Goal: Task Accomplishment & Management: Manage account settings

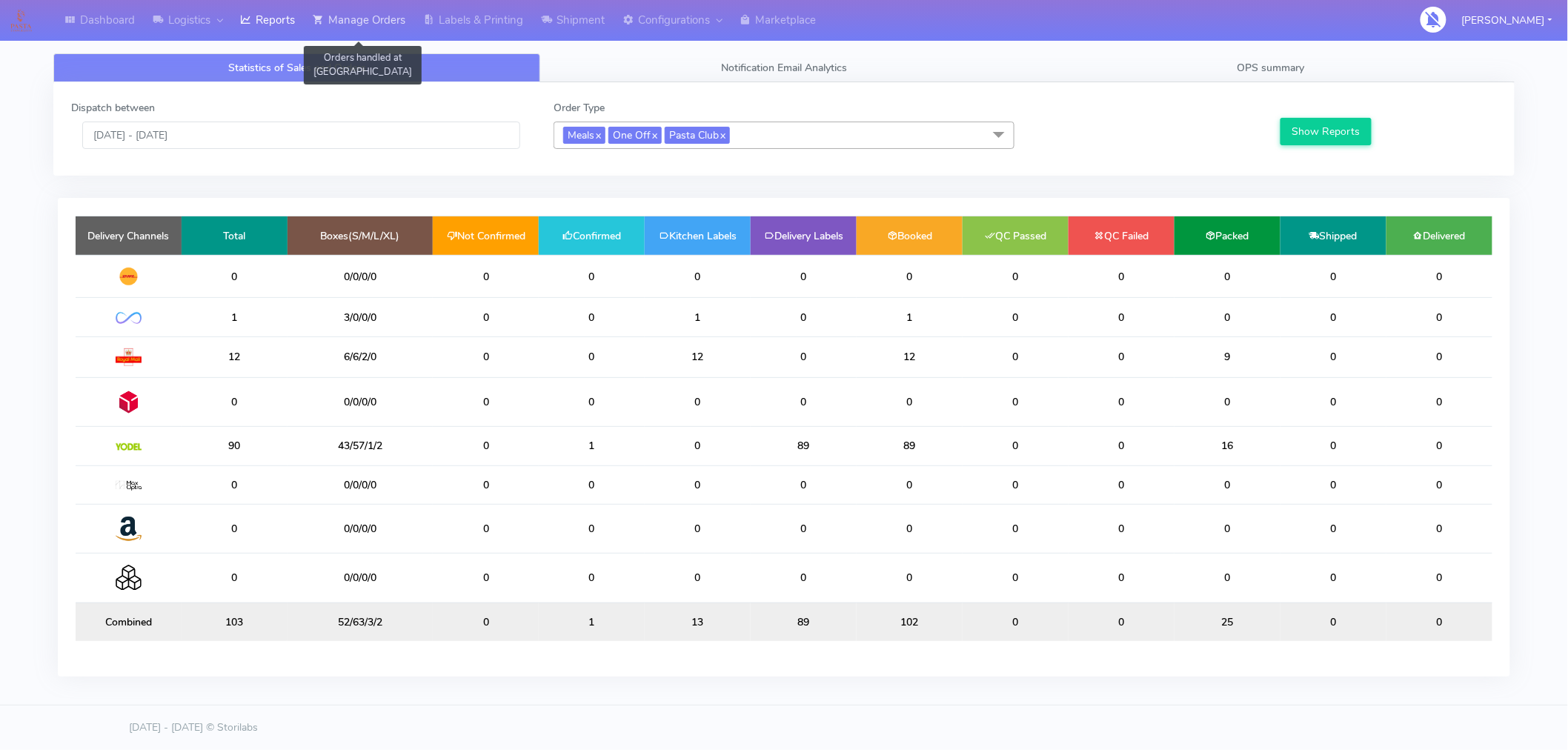
click at [396, 17] on link "Manage Orders" at bounding box center [359, 20] width 110 height 41
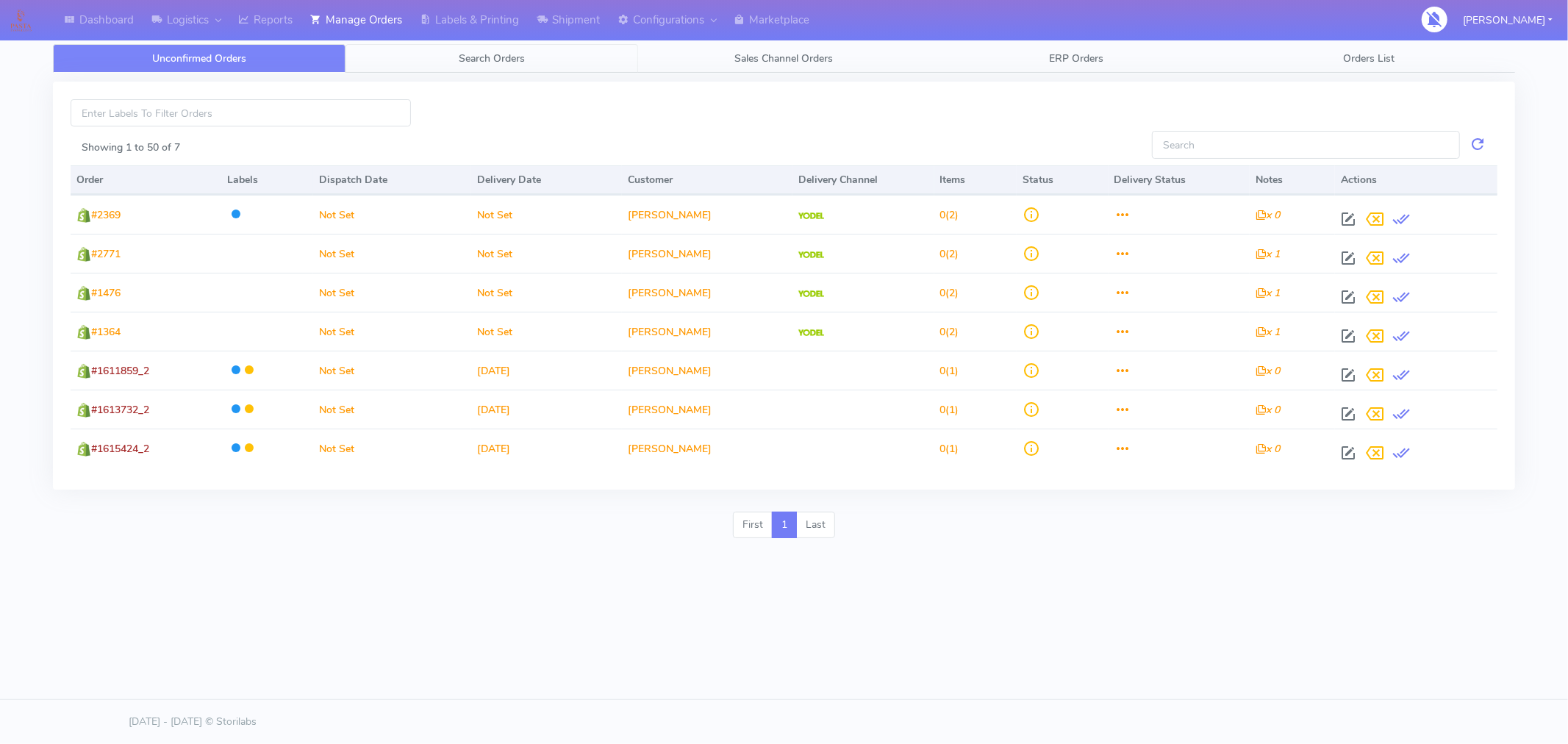
click at [497, 60] on span "Search Orders" at bounding box center [491, 58] width 66 height 14
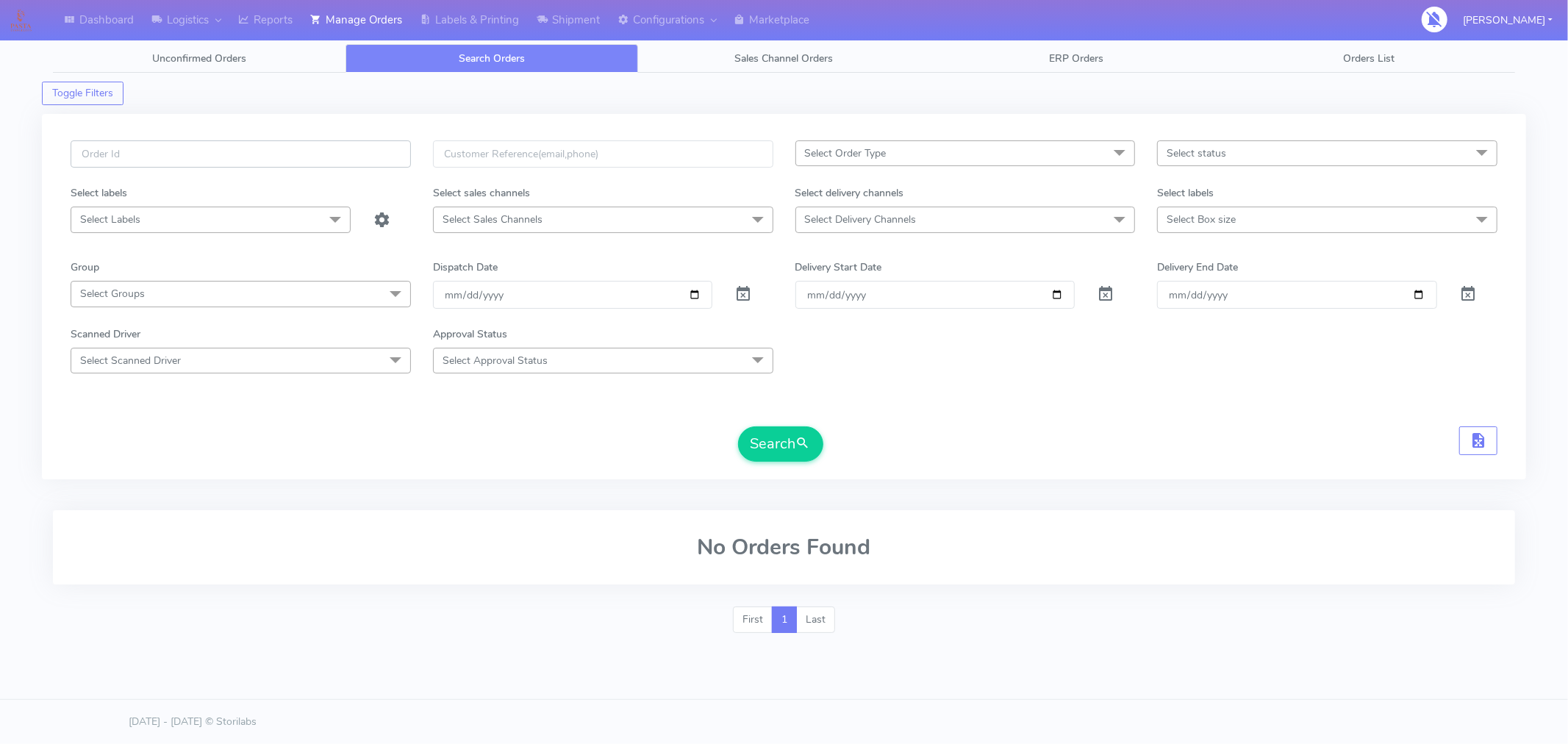
click at [244, 161] on input "text" at bounding box center [241, 154] width 341 height 27
paste input "#1617130"
type input "#1617130"
click at [769, 441] on button "Search" at bounding box center [781, 444] width 85 height 35
click at [739, 300] on span at bounding box center [742, 296] width 17 height 14
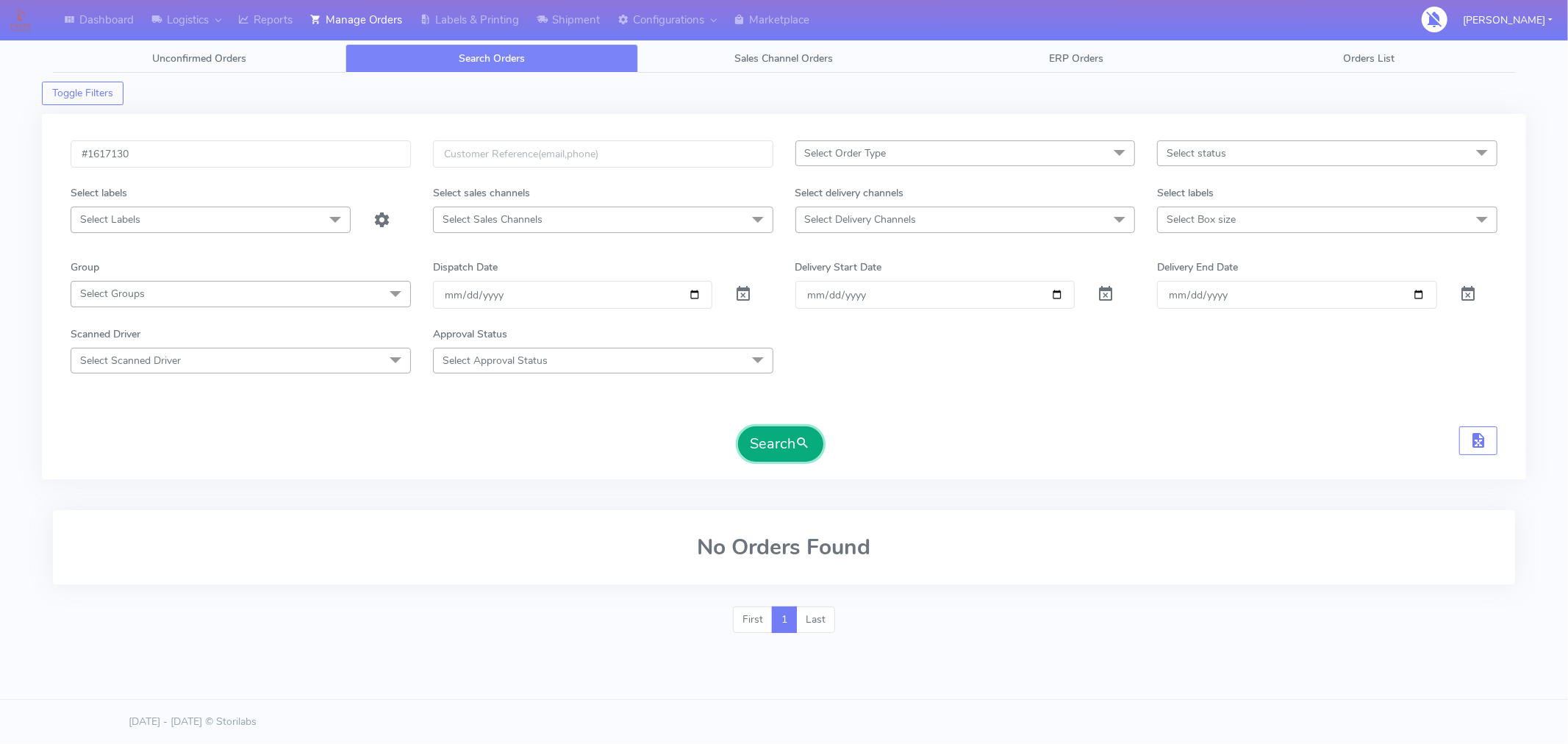
click at [777, 458] on button "Search" at bounding box center [781, 444] width 85 height 35
click at [304, 161] on input "#1617130" at bounding box center [241, 154] width 341 height 27
click at [225, 55] on span "Unconfirmed Orders" at bounding box center [199, 58] width 94 height 14
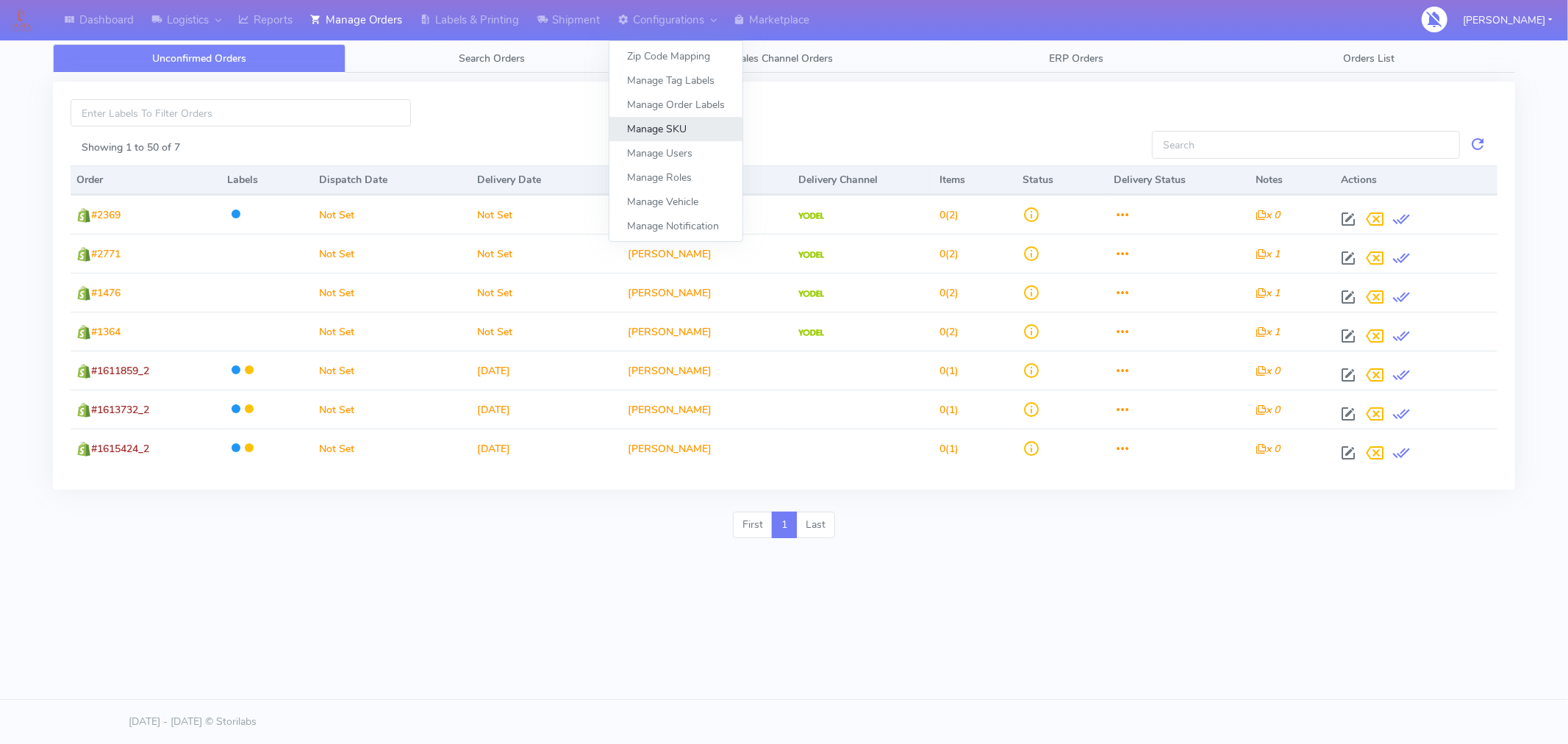
click at [667, 129] on link "Manage SKU" at bounding box center [676, 129] width 133 height 24
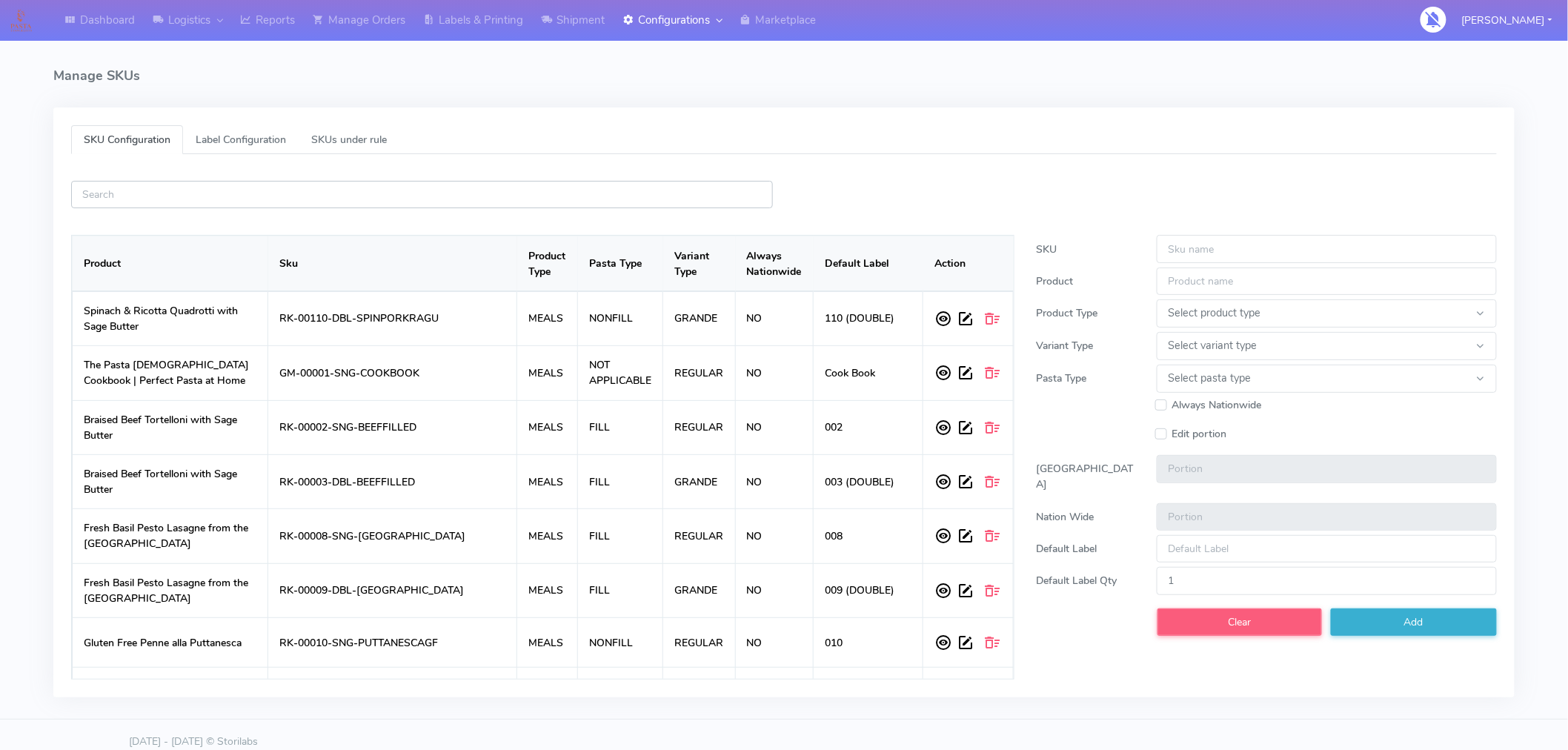
click at [386, 201] on input "text" at bounding box center [422, 195] width 701 height 27
click at [412, 195] on input "text" at bounding box center [422, 195] width 701 height 27
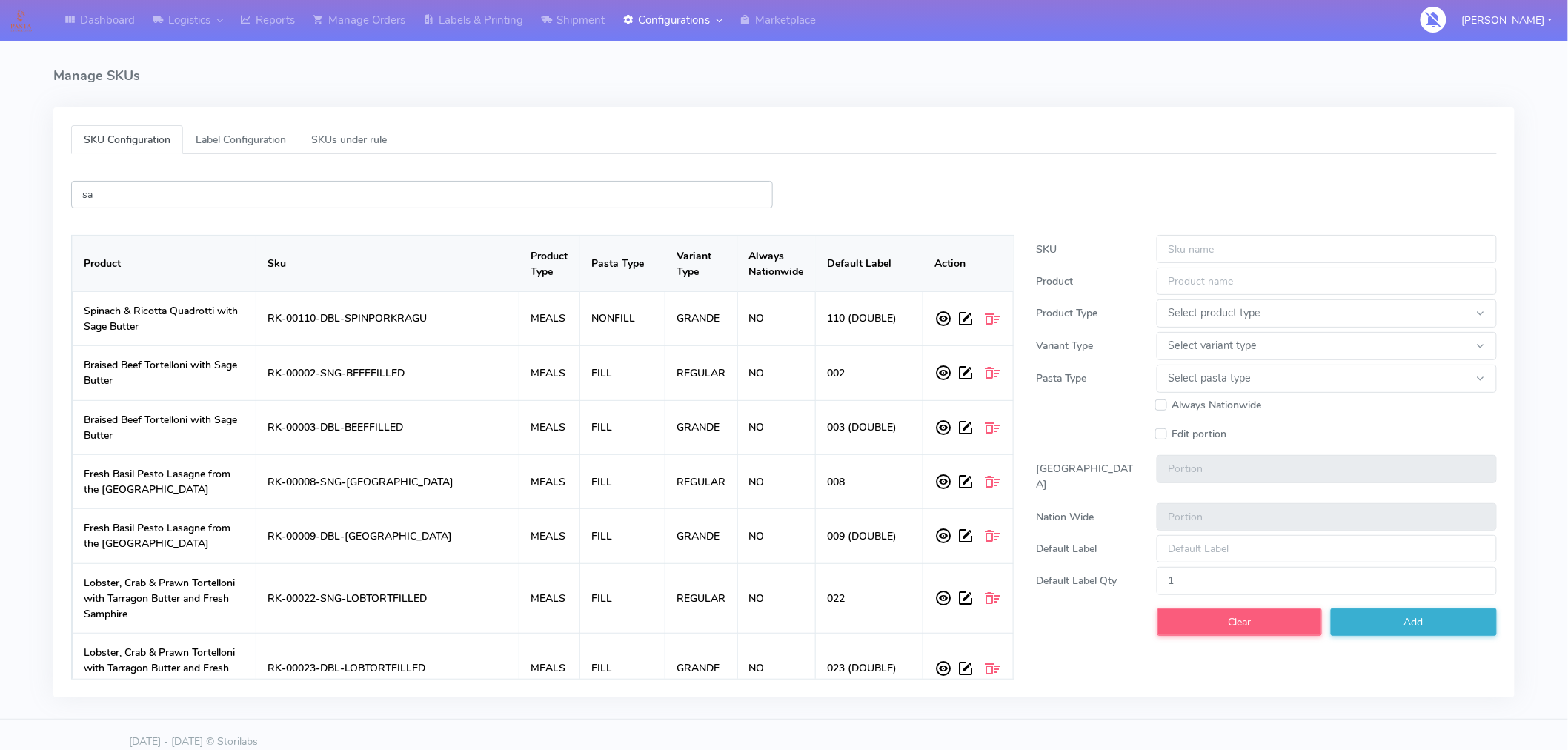
type input "s"
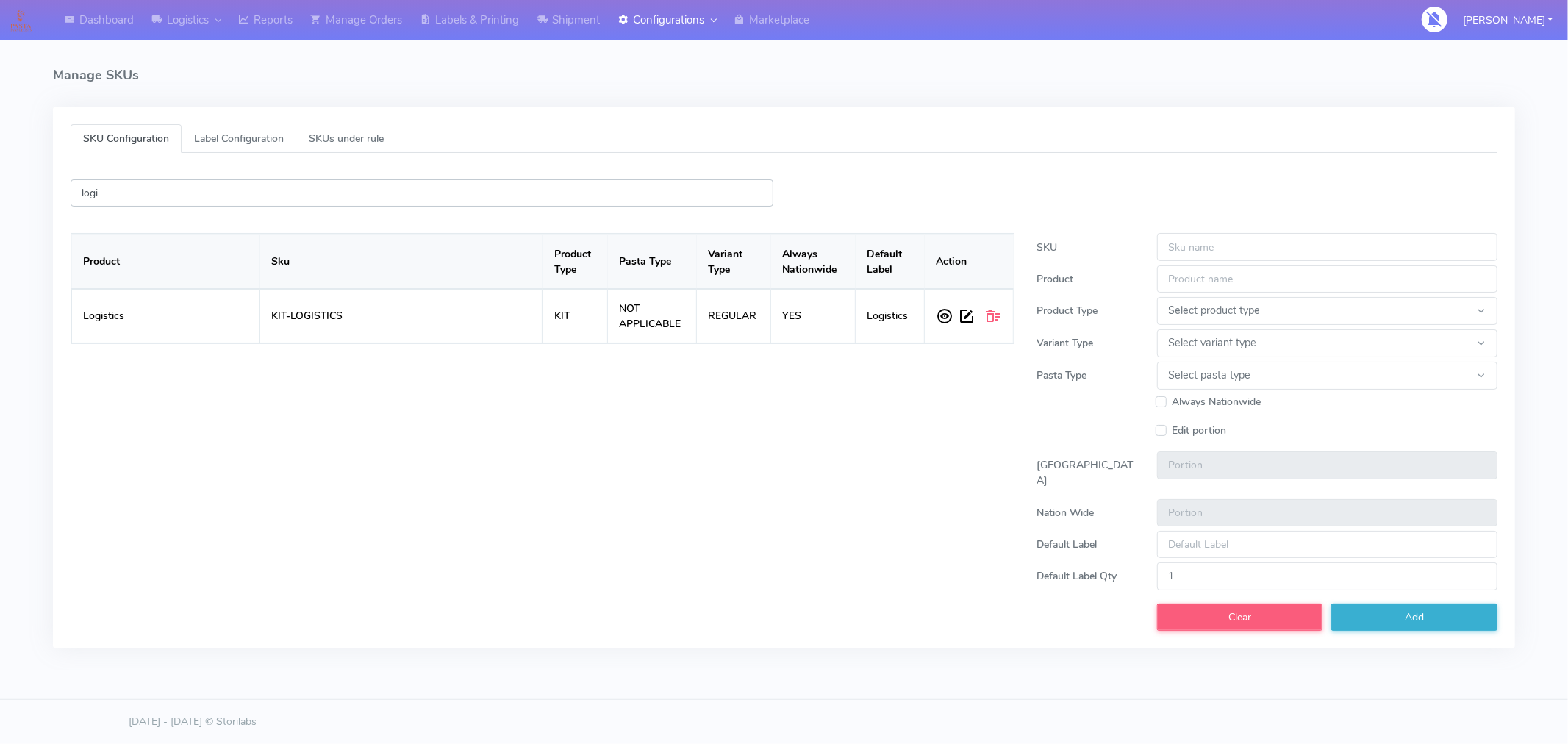
click at [233, 197] on input "logi" at bounding box center [422, 193] width 703 height 27
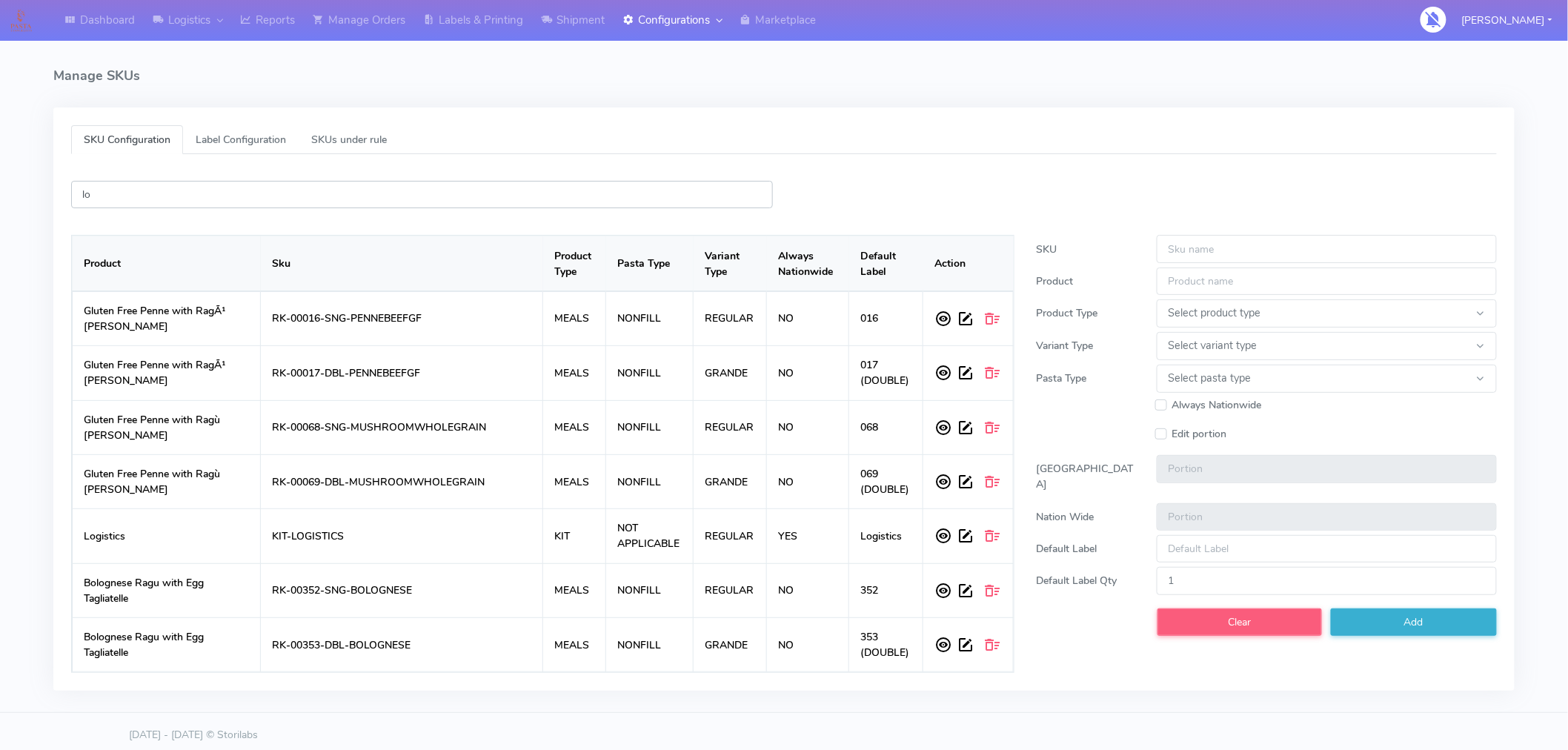
type input "l"
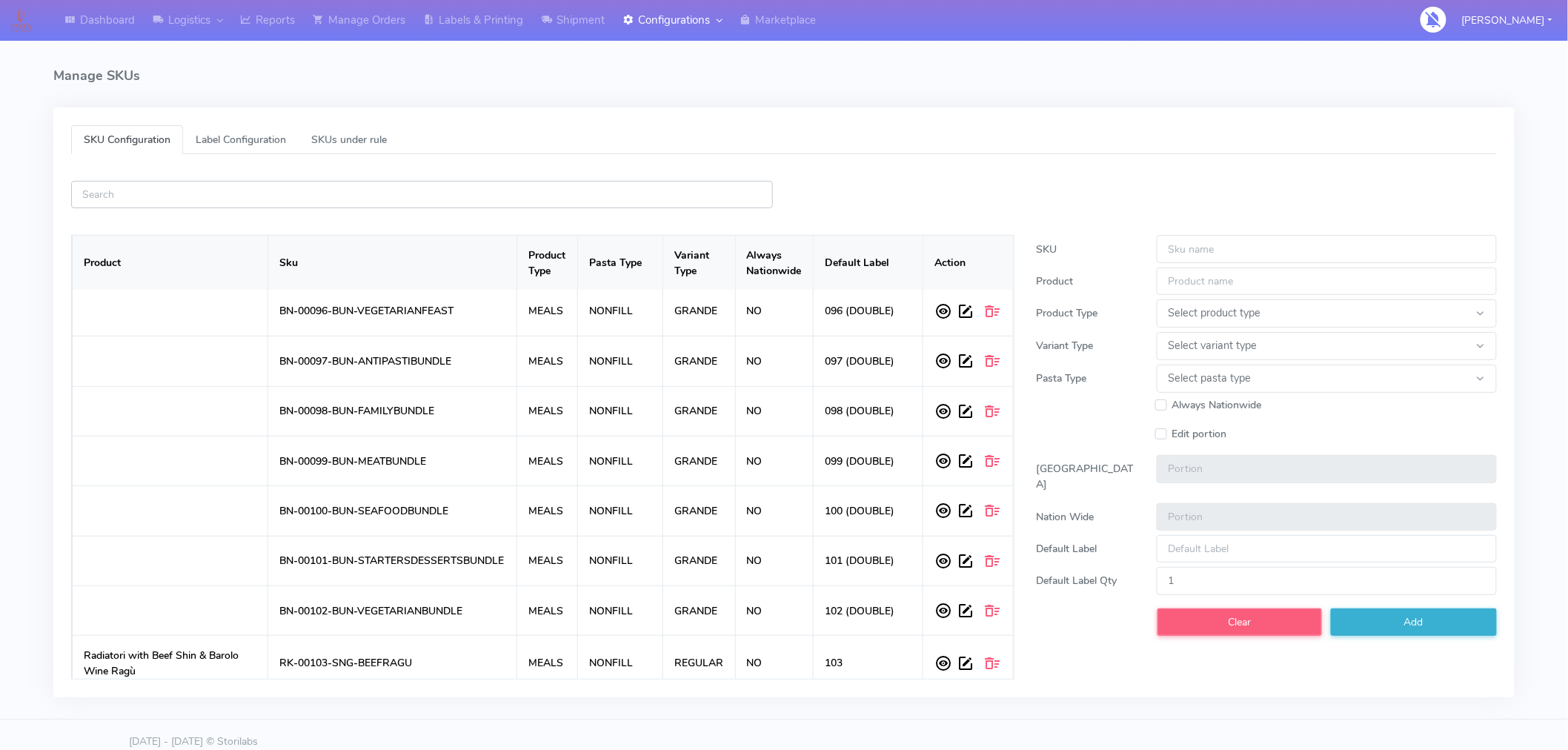
scroll to position [4869, 0]
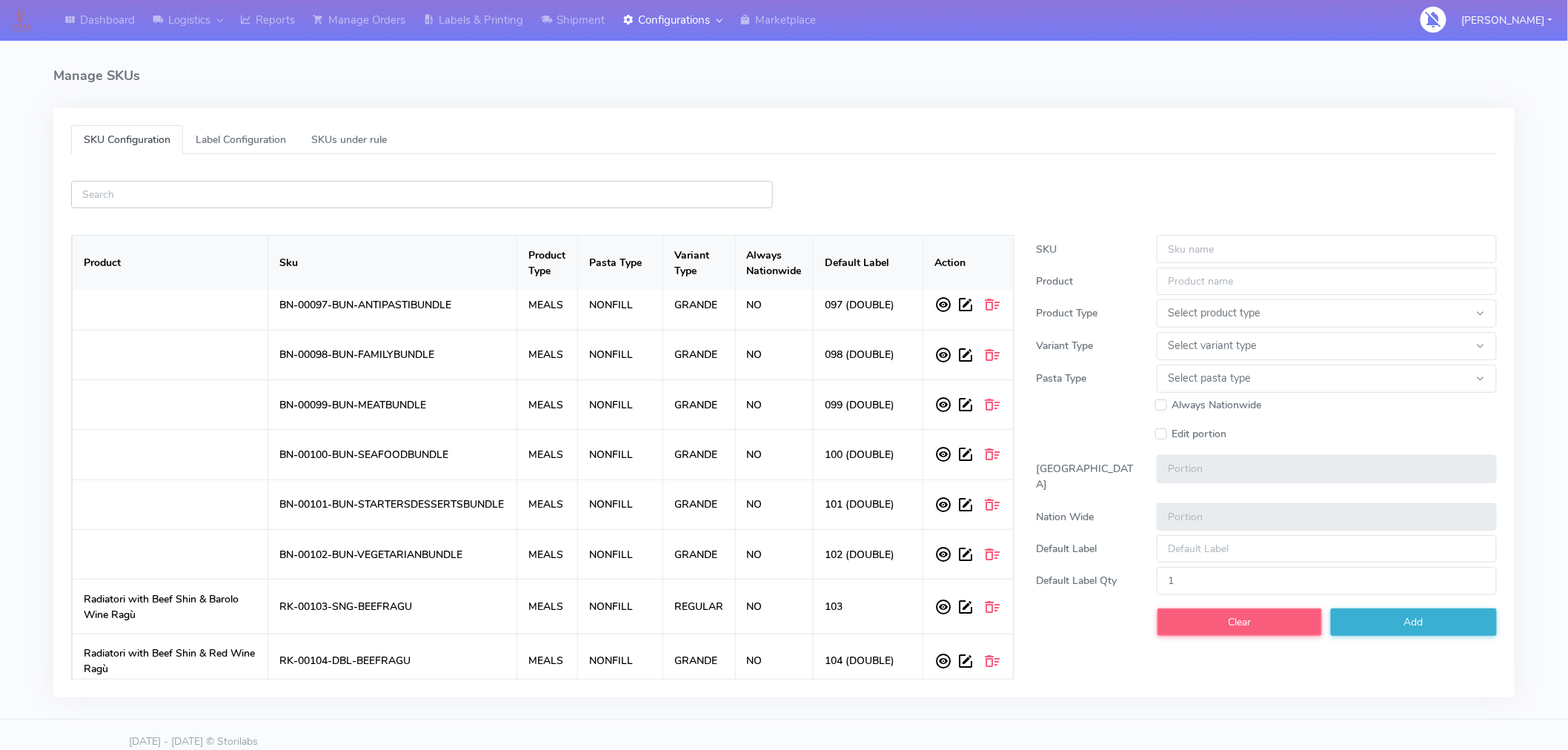
click at [316, 193] on input "text" at bounding box center [422, 195] width 701 height 27
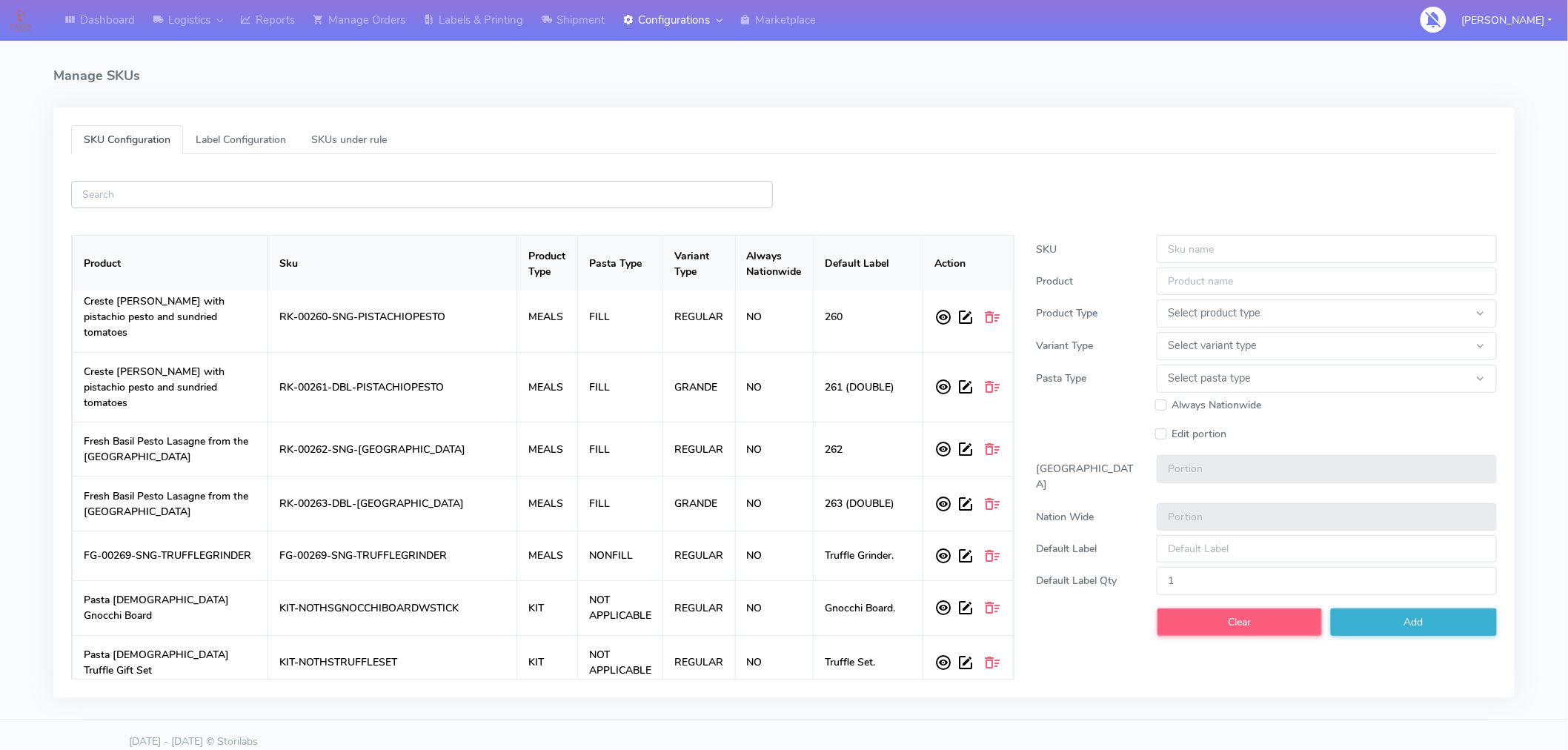
scroll to position [17169, 0]
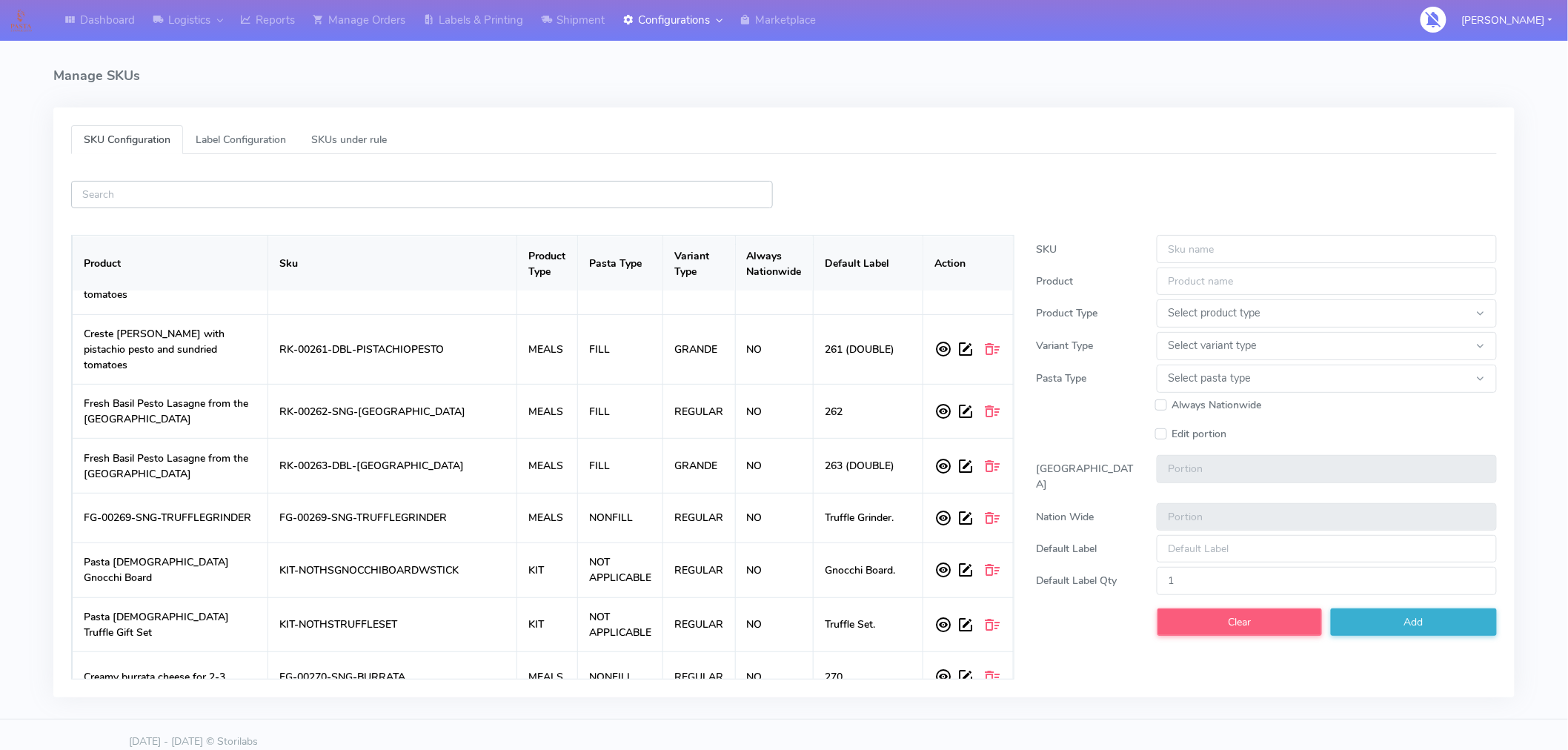
click at [254, 195] on input "text" at bounding box center [422, 195] width 701 height 27
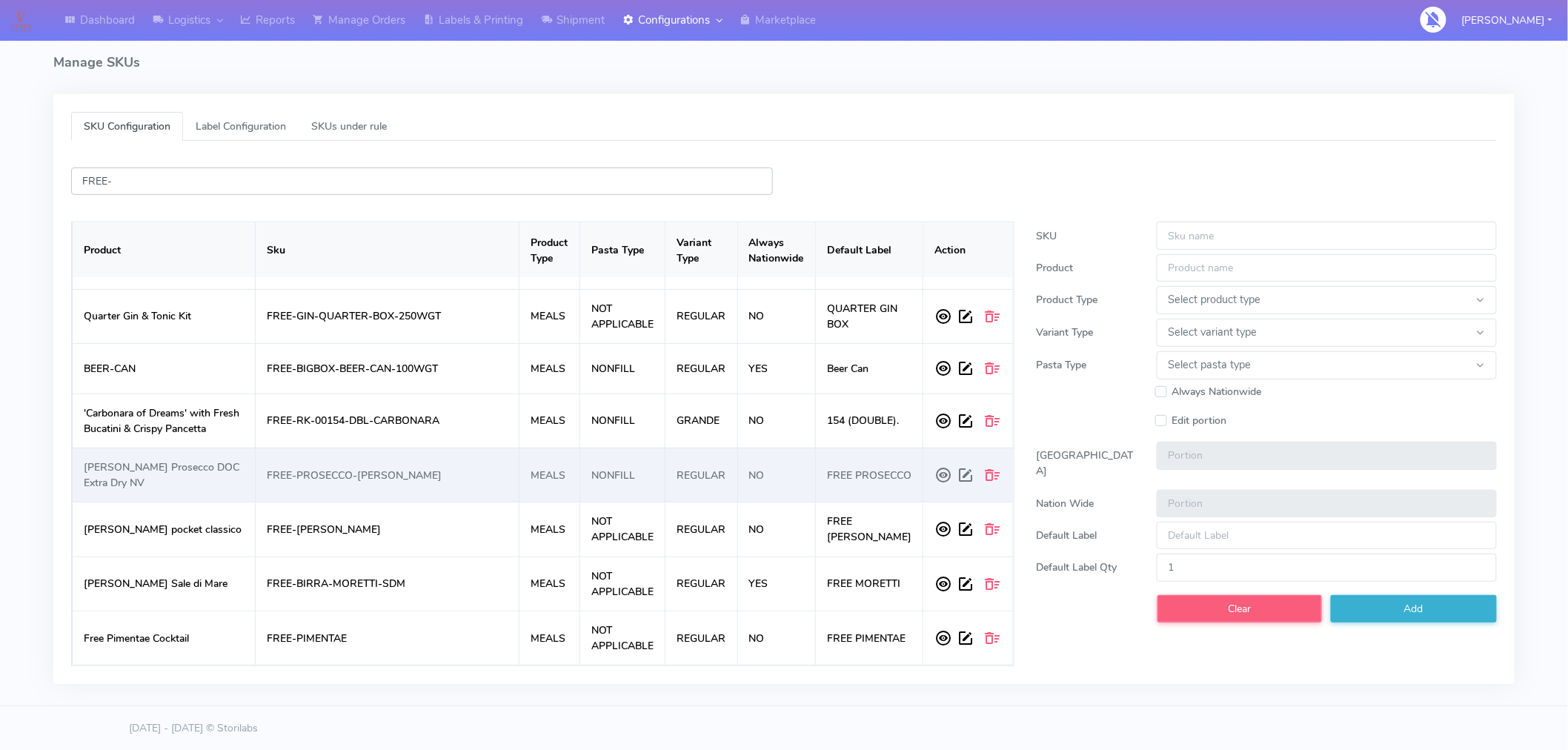
scroll to position [0, 0]
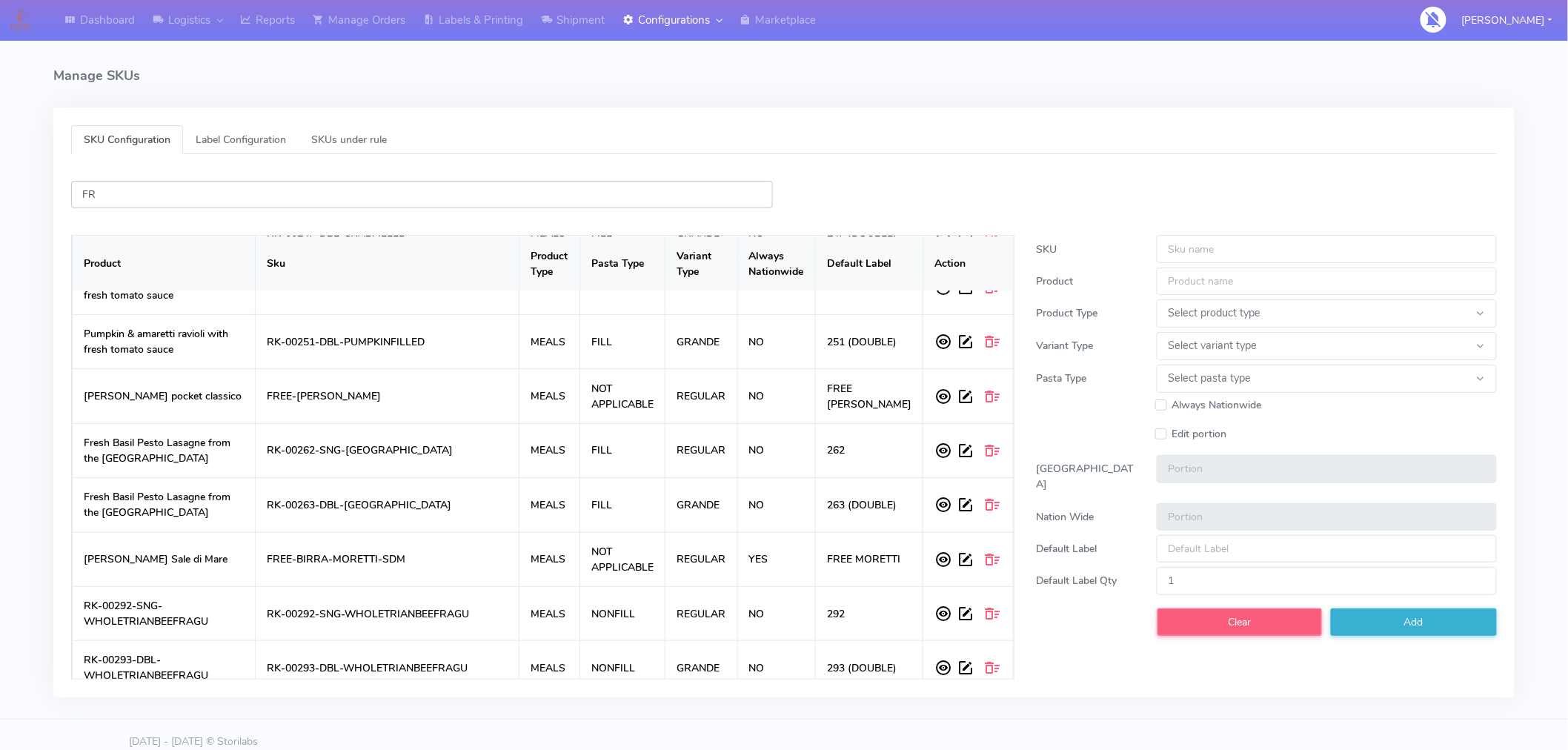
type input "F"
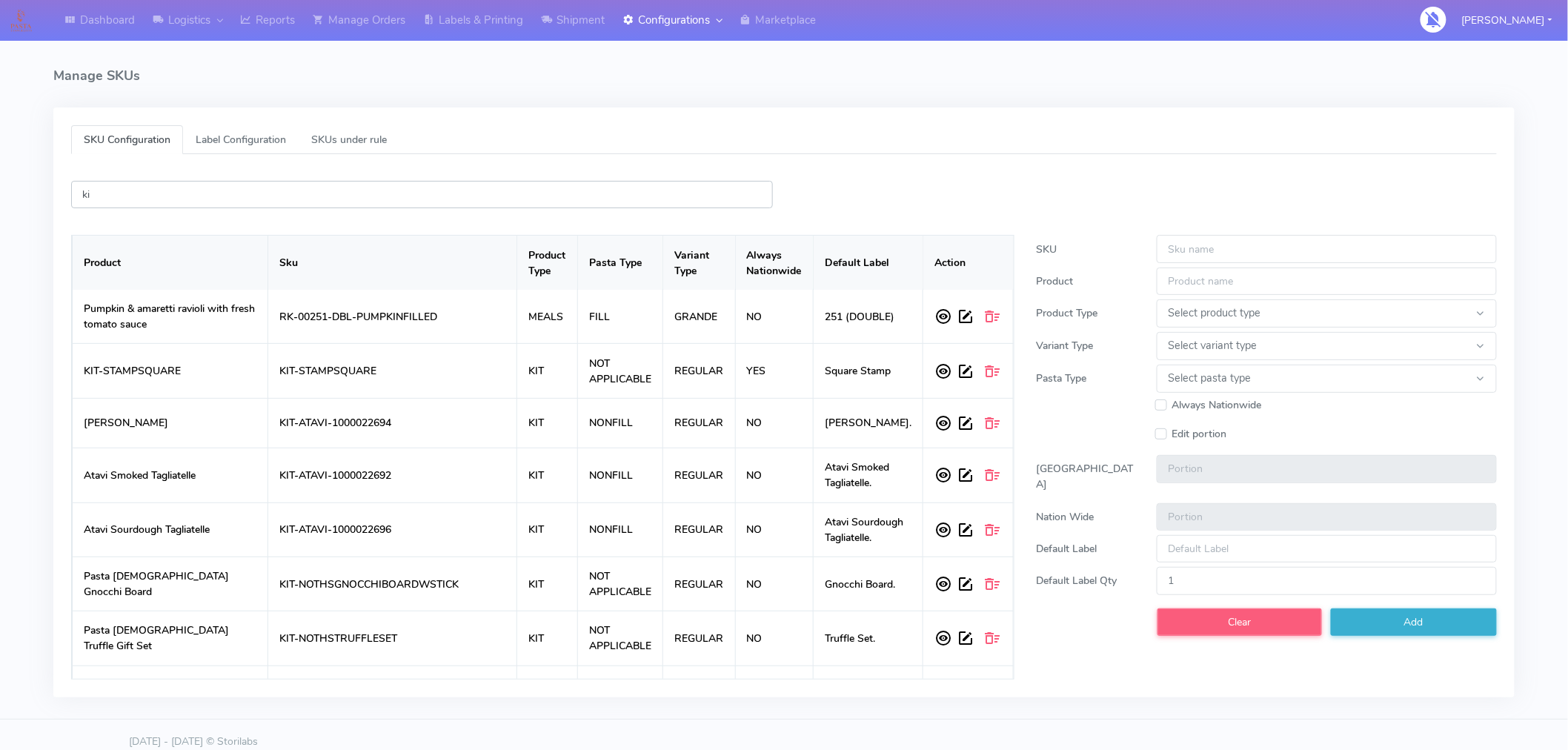
type input "kit"
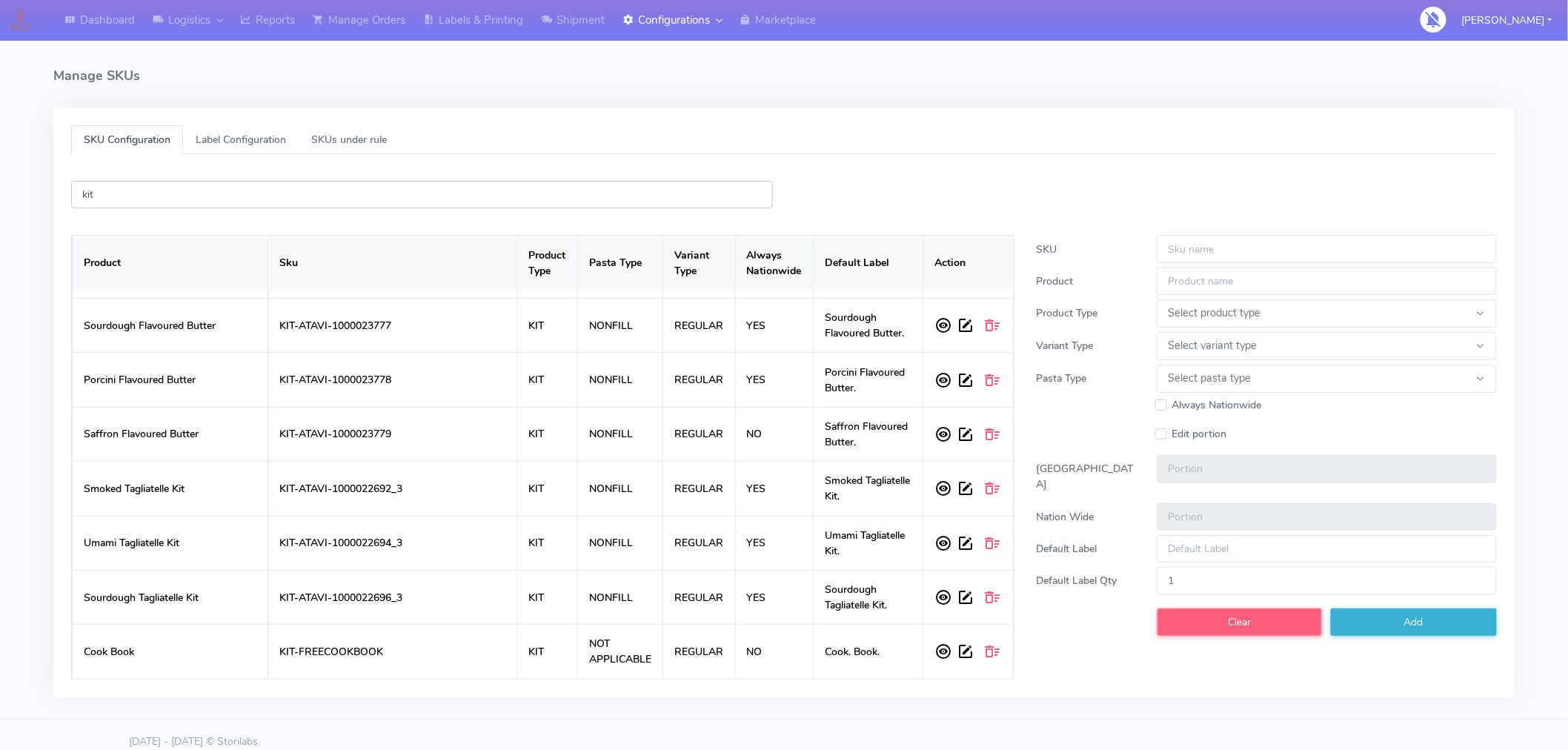
scroll to position [2684, 0]
click at [256, 186] on input "kit" at bounding box center [422, 195] width 701 height 27
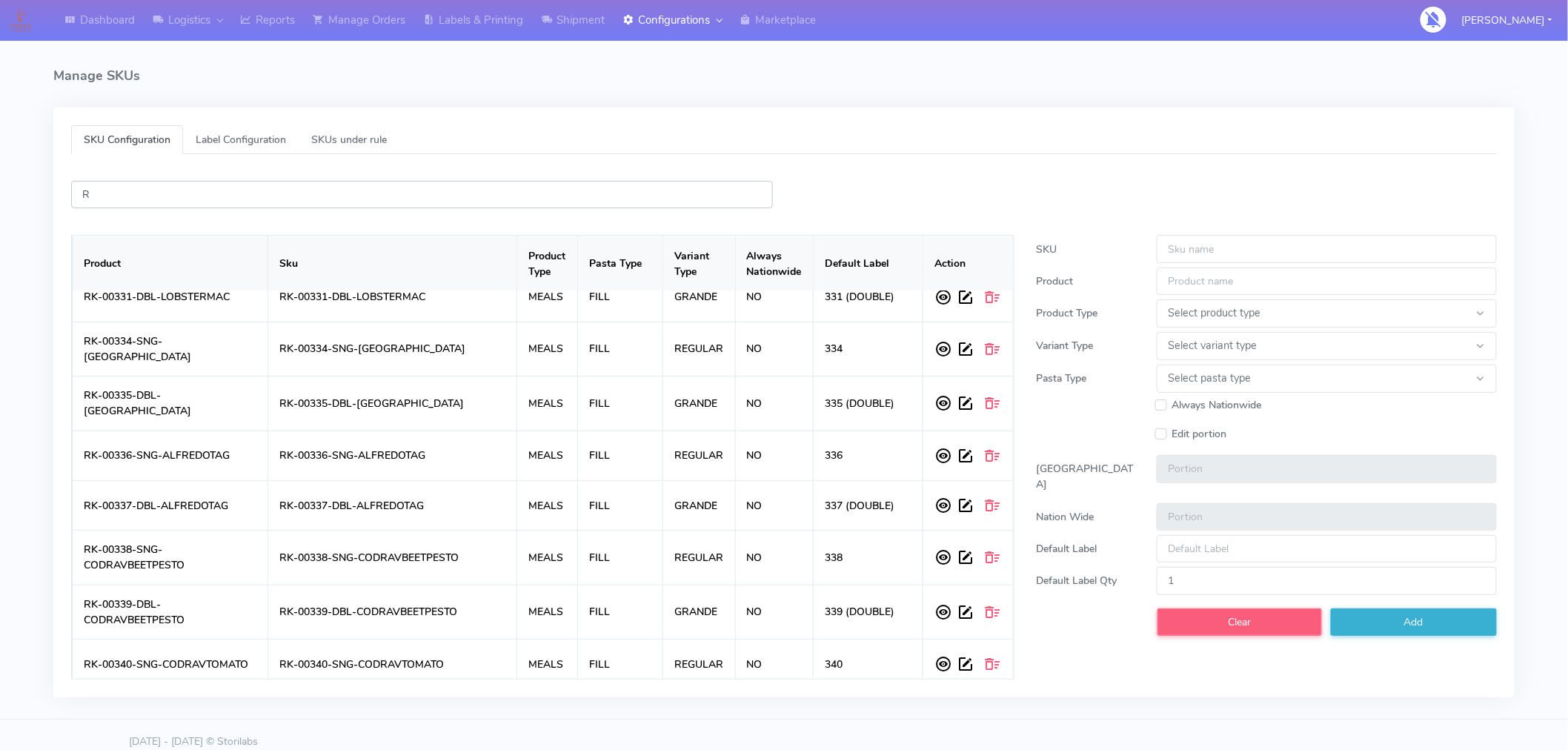
type input "RK"
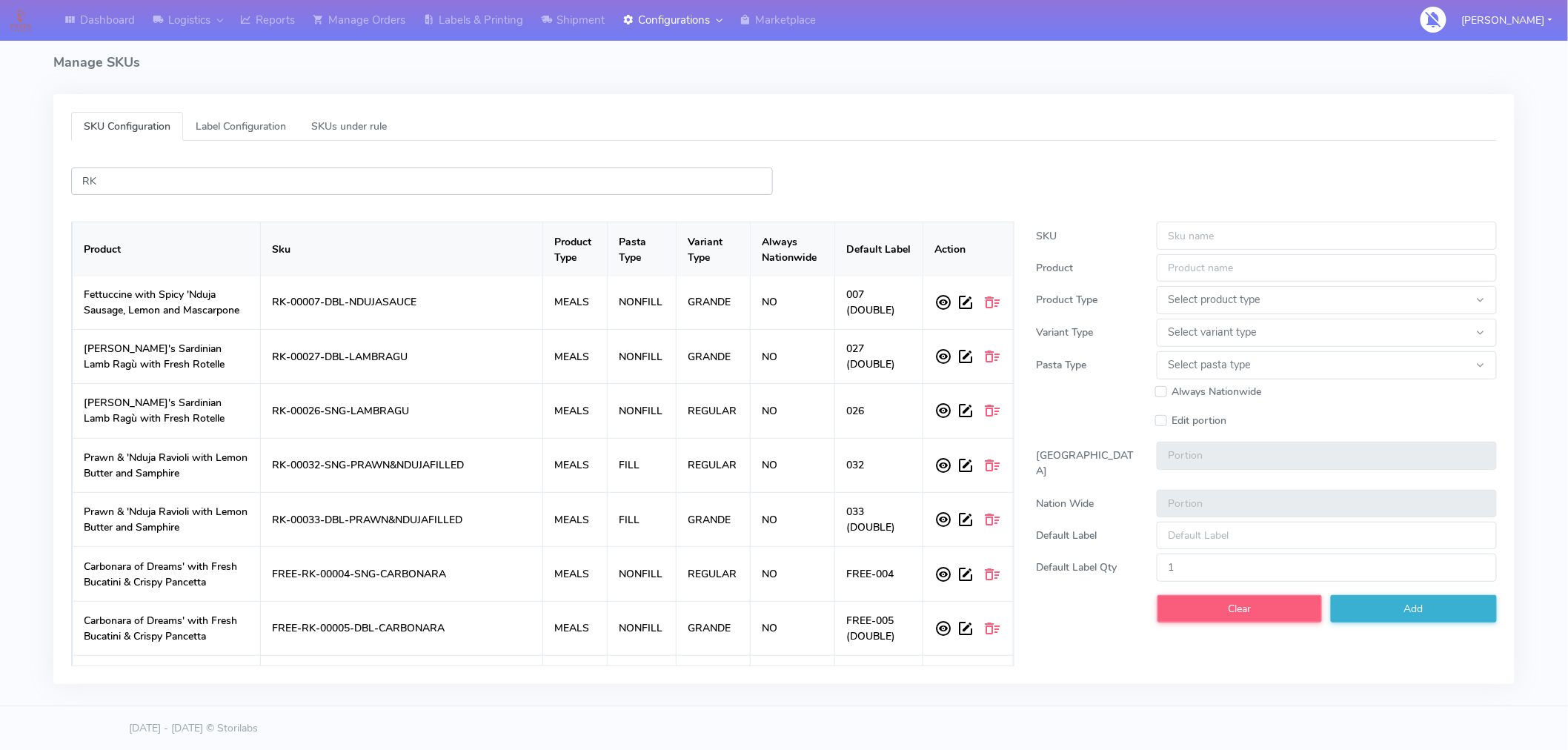
scroll to position [4569, 0]
click at [254, 183] on input "RK" at bounding box center [422, 181] width 701 height 27
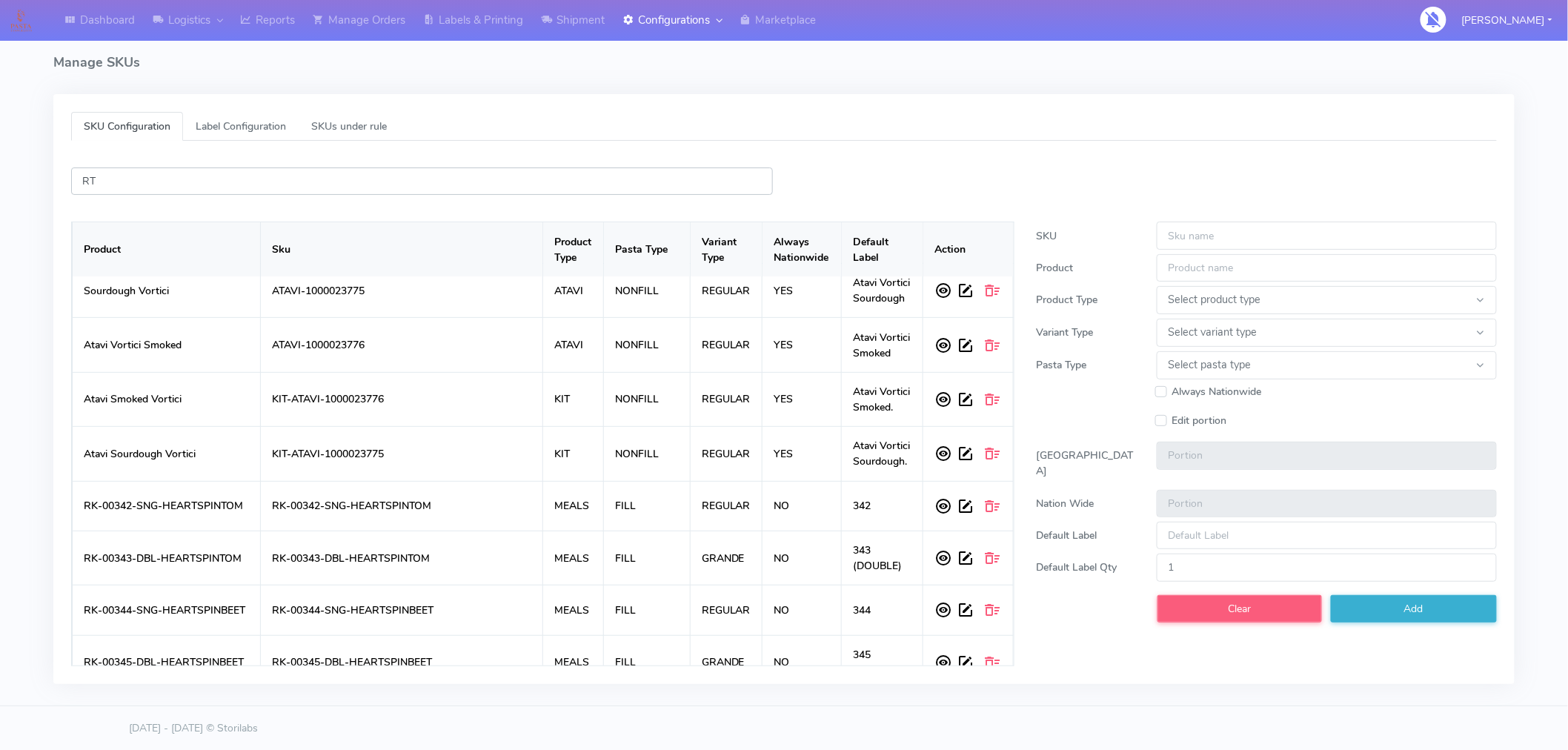
scroll to position [1809, 0]
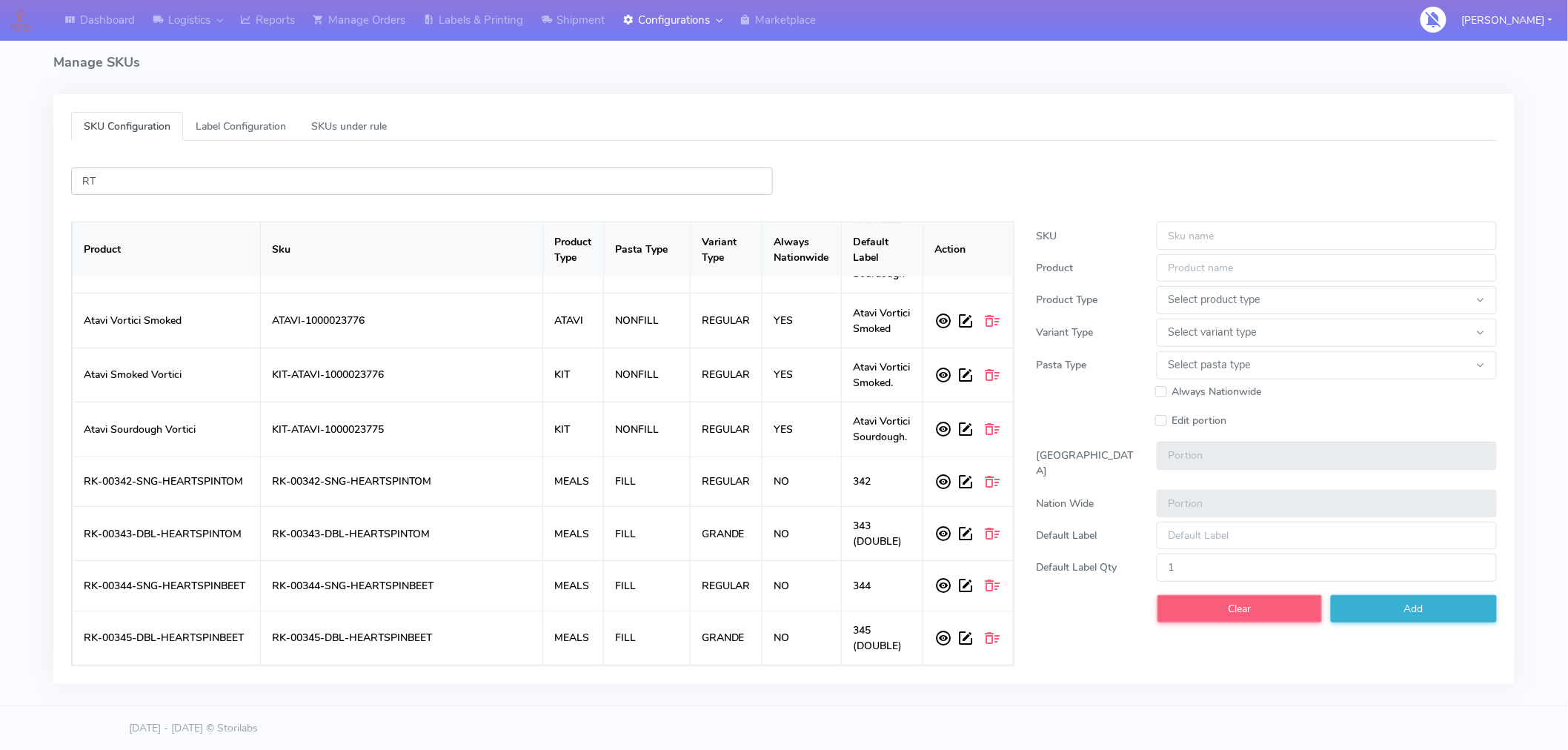
type input "RT"
click at [1235, 230] on input "SKU" at bounding box center [1326, 236] width 340 height 27
paste input "RT-OCADOSAMPLES"
type input "RT-OCADOSAMPLES"
click at [1259, 277] on input "Product" at bounding box center [1326, 268] width 340 height 27
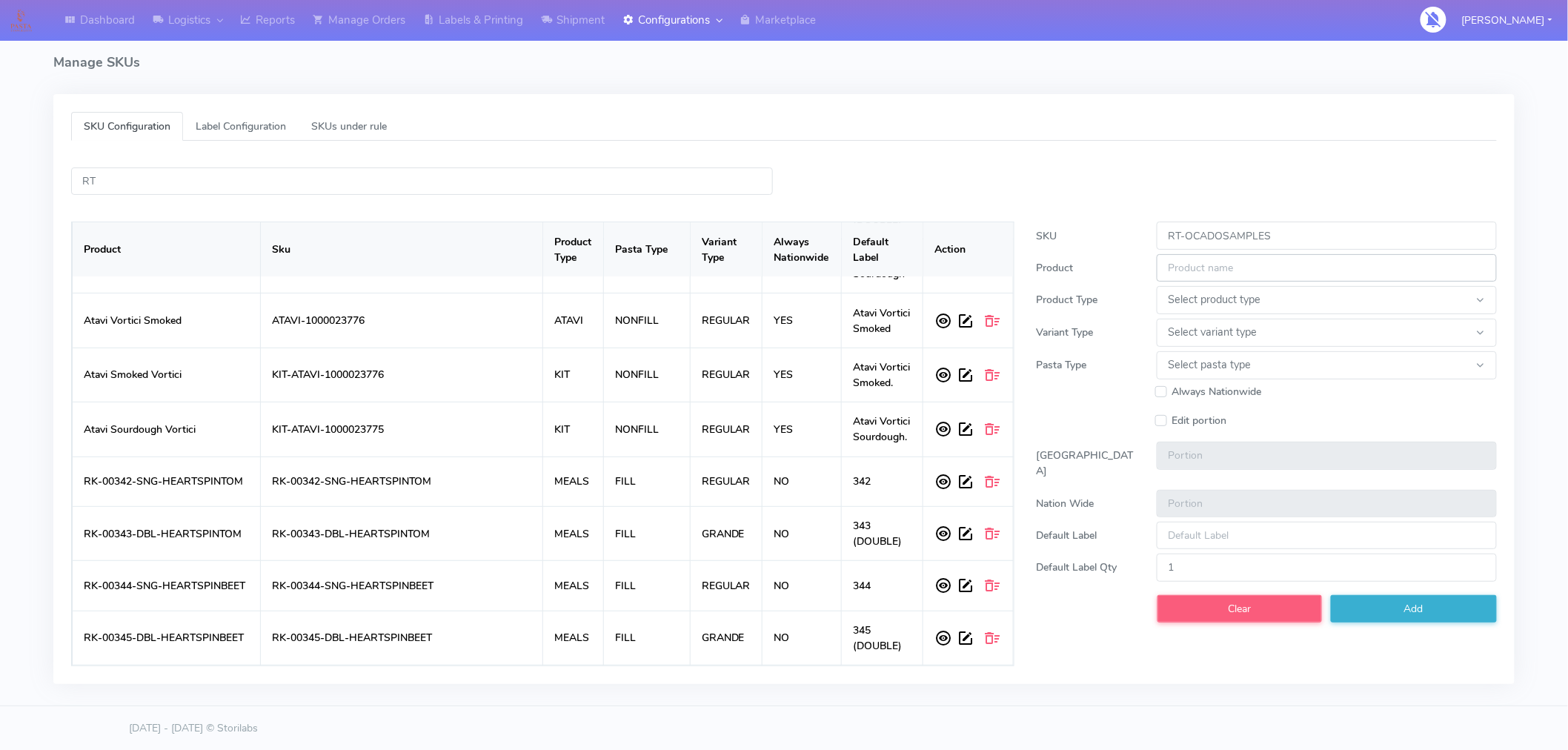
paste input "RT-OCADOSAMPLES"
type input "RT-OCADOSAMPLES"
click at [1248, 301] on select "Select product type MEALS KIT ATAVI" at bounding box center [1326, 300] width 340 height 28
select select "MEALS"
click at [1156, 286] on select "Select product type MEALS KIT ATAVI" at bounding box center [1326, 300] width 340 height 28
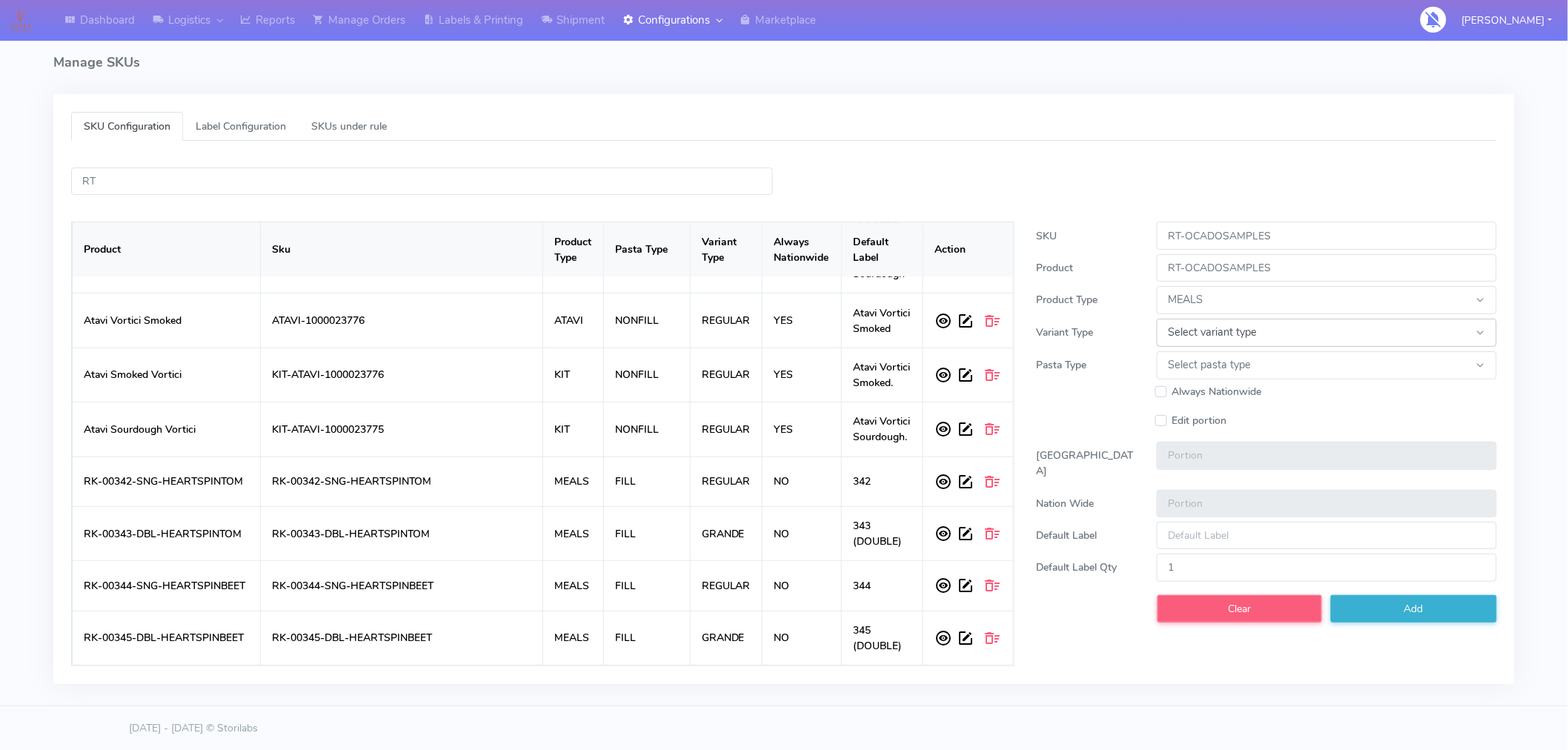
click at [1223, 336] on select "Select variant type GRANDE REGULAR" at bounding box center [1326, 333] width 340 height 28
select select "REGULAR"
click at [1156, 319] on select "Select variant type GRANDE REGULAR" at bounding box center [1326, 333] width 340 height 28
click at [1220, 527] on input "Default Label" at bounding box center [1326, 535] width 340 height 27
type input "OCADO SAMPLES"
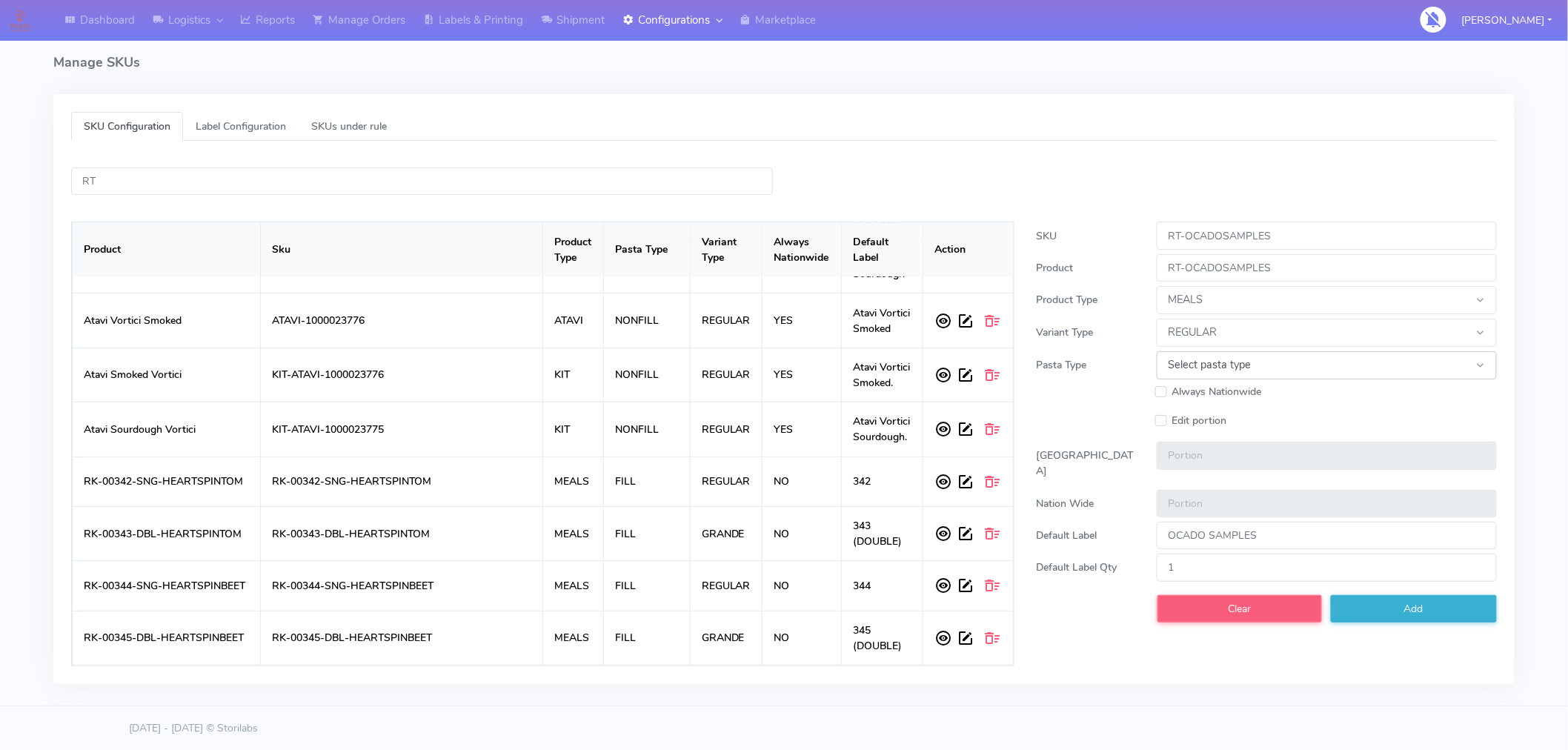
click at [1322, 373] on select "Select pasta type FILL NONFILL NOT APPLICABLE" at bounding box center [1326, 365] width 340 height 28
select select "NOT APPLICABLE"
click at [1156, 352] on select "Select pasta type FILL NONFILL NOT APPLICABLE" at bounding box center [1326, 365] width 340 height 28
type input "1"
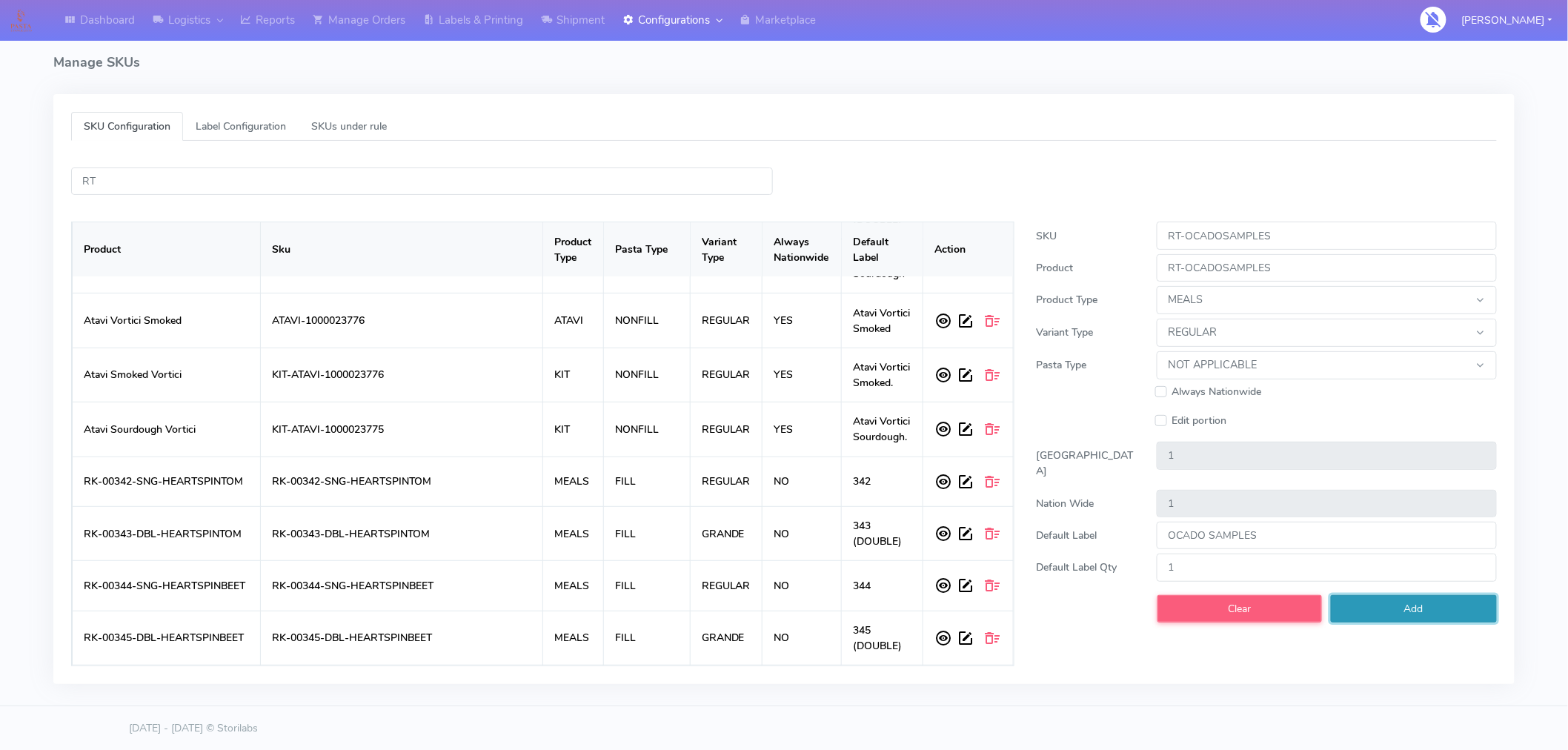
click at [1404, 602] on span "Add" at bounding box center [1413, 608] width 19 height 14
select select
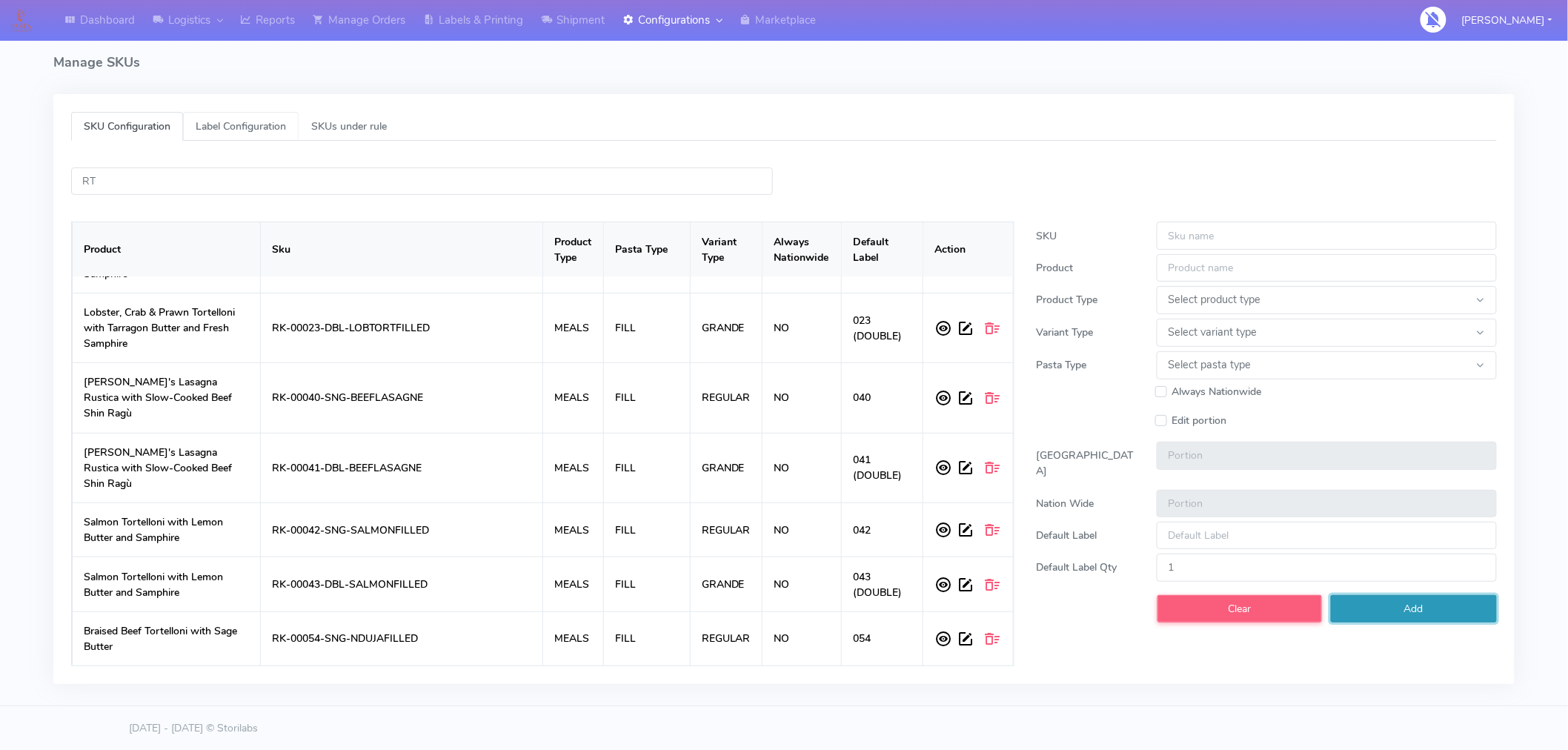
scroll to position [0, 0]
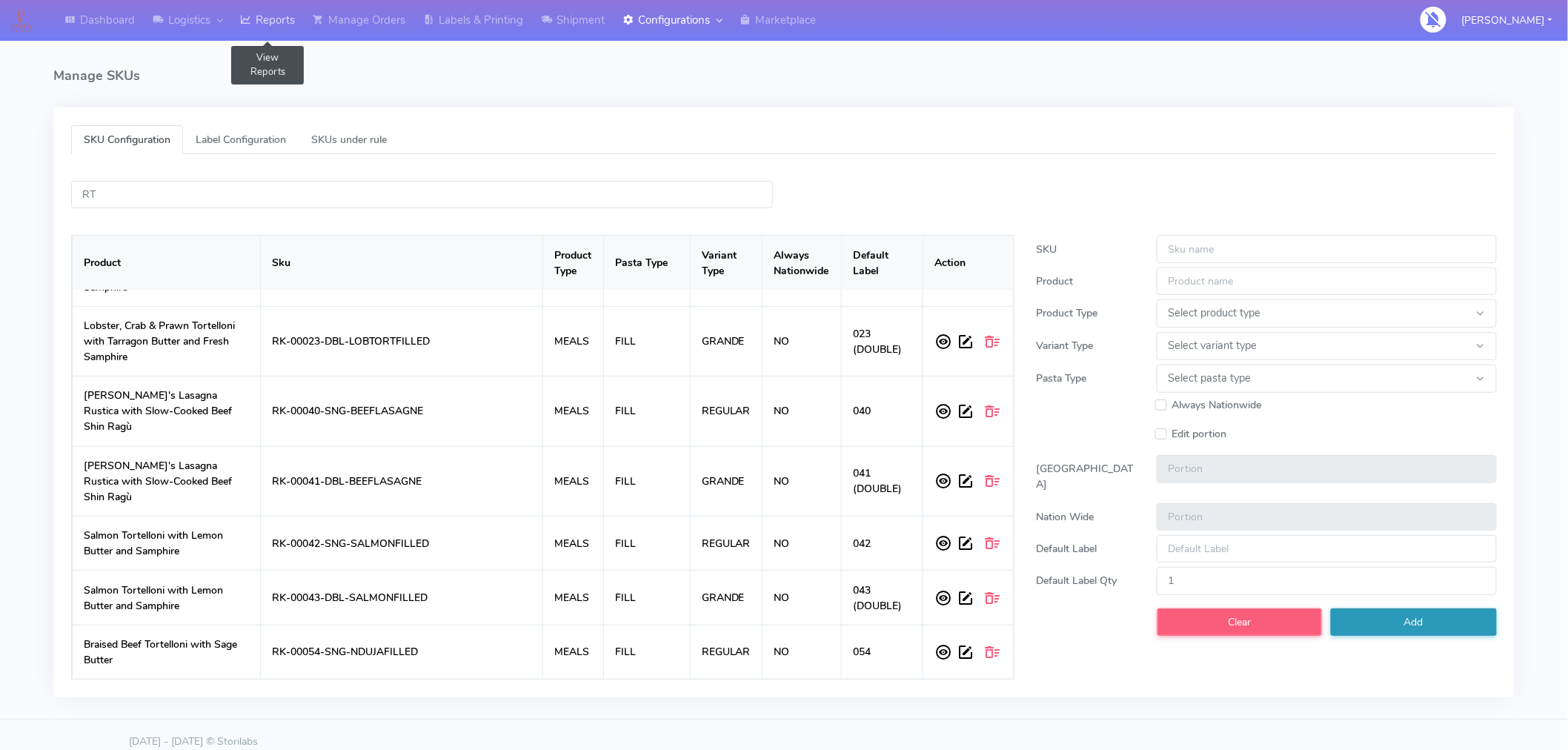
click at [295, 25] on link "Reports" at bounding box center [268, 20] width 73 height 41
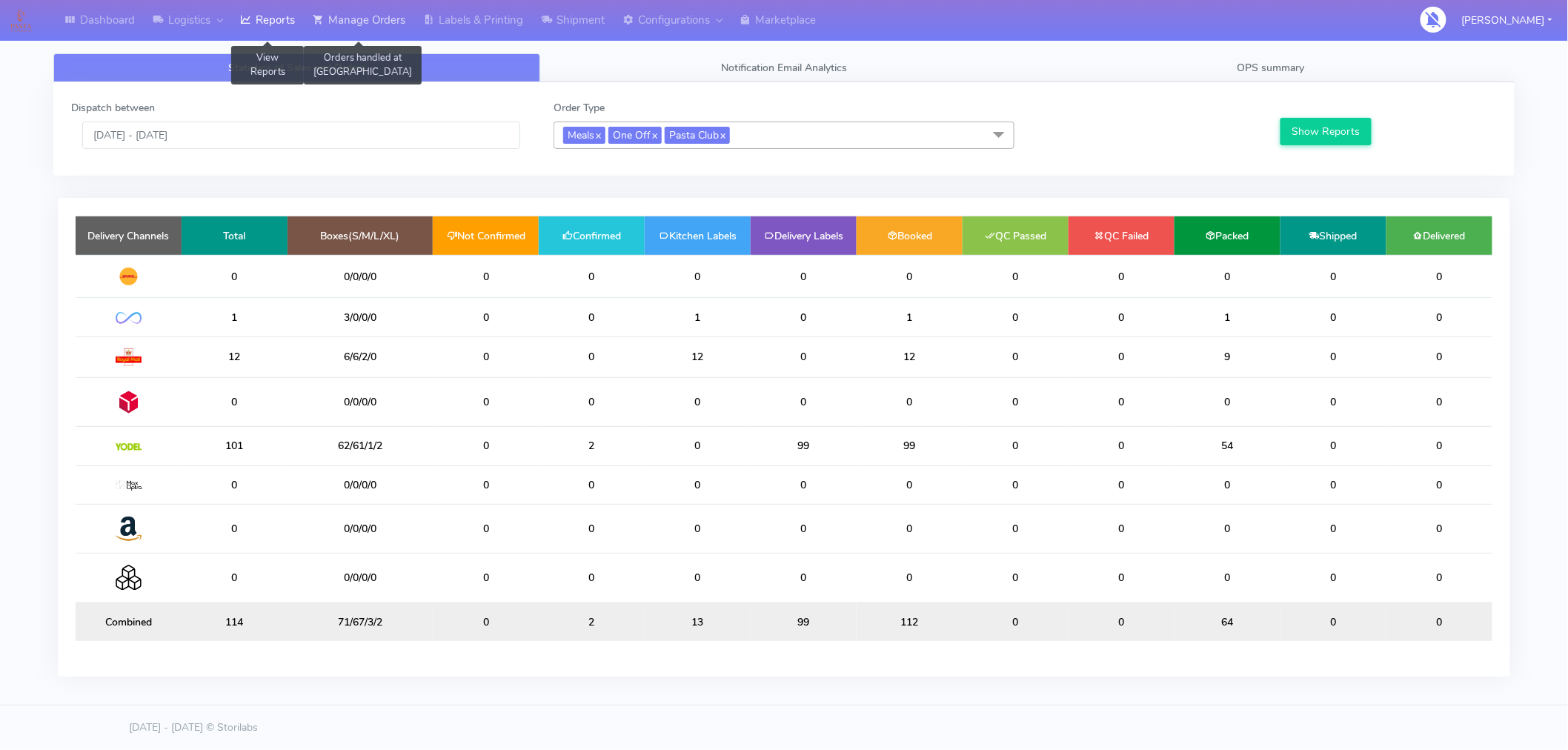
click at [368, 12] on link "Manage Orders" at bounding box center [359, 20] width 110 height 41
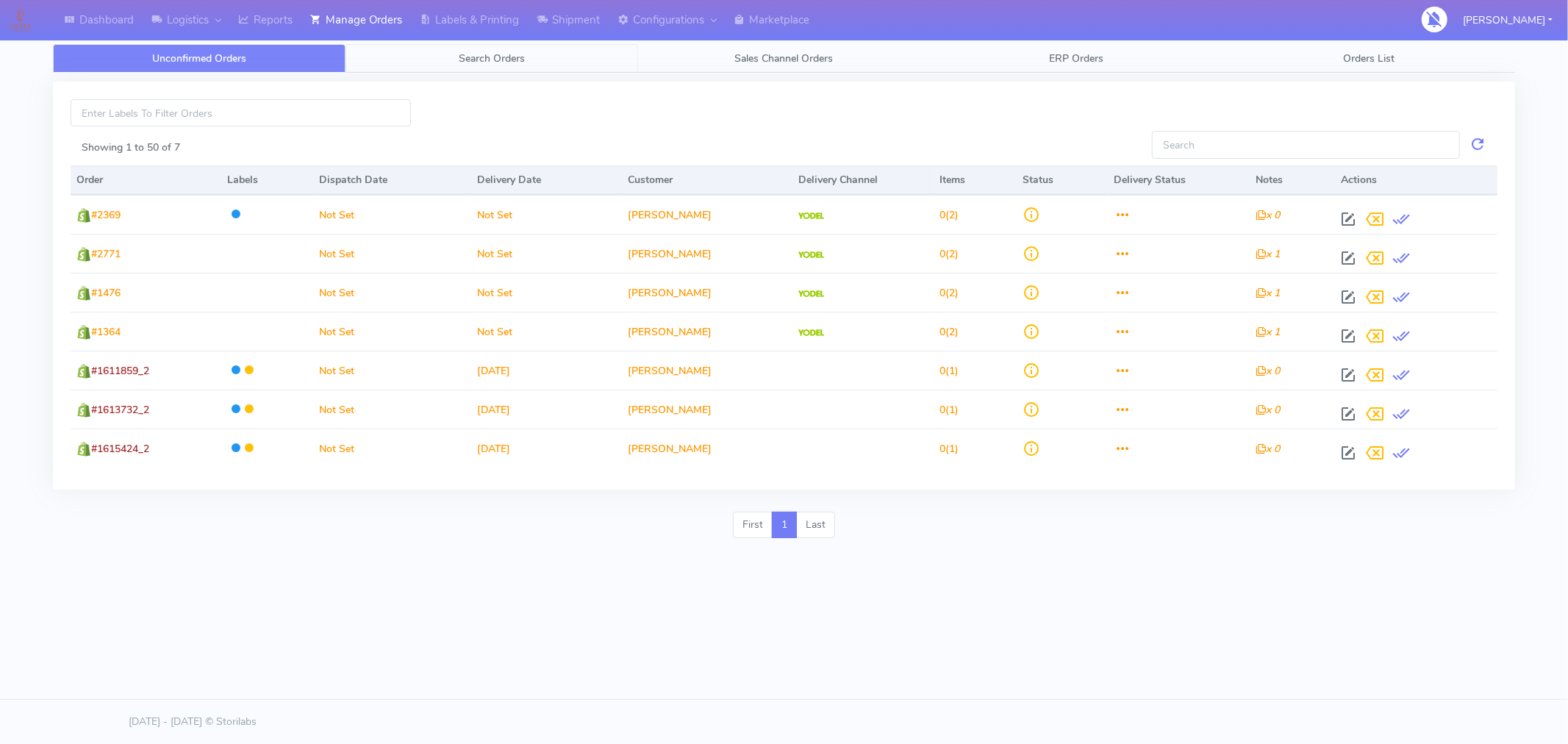
click at [497, 62] on span "Search Orders" at bounding box center [491, 58] width 66 height 14
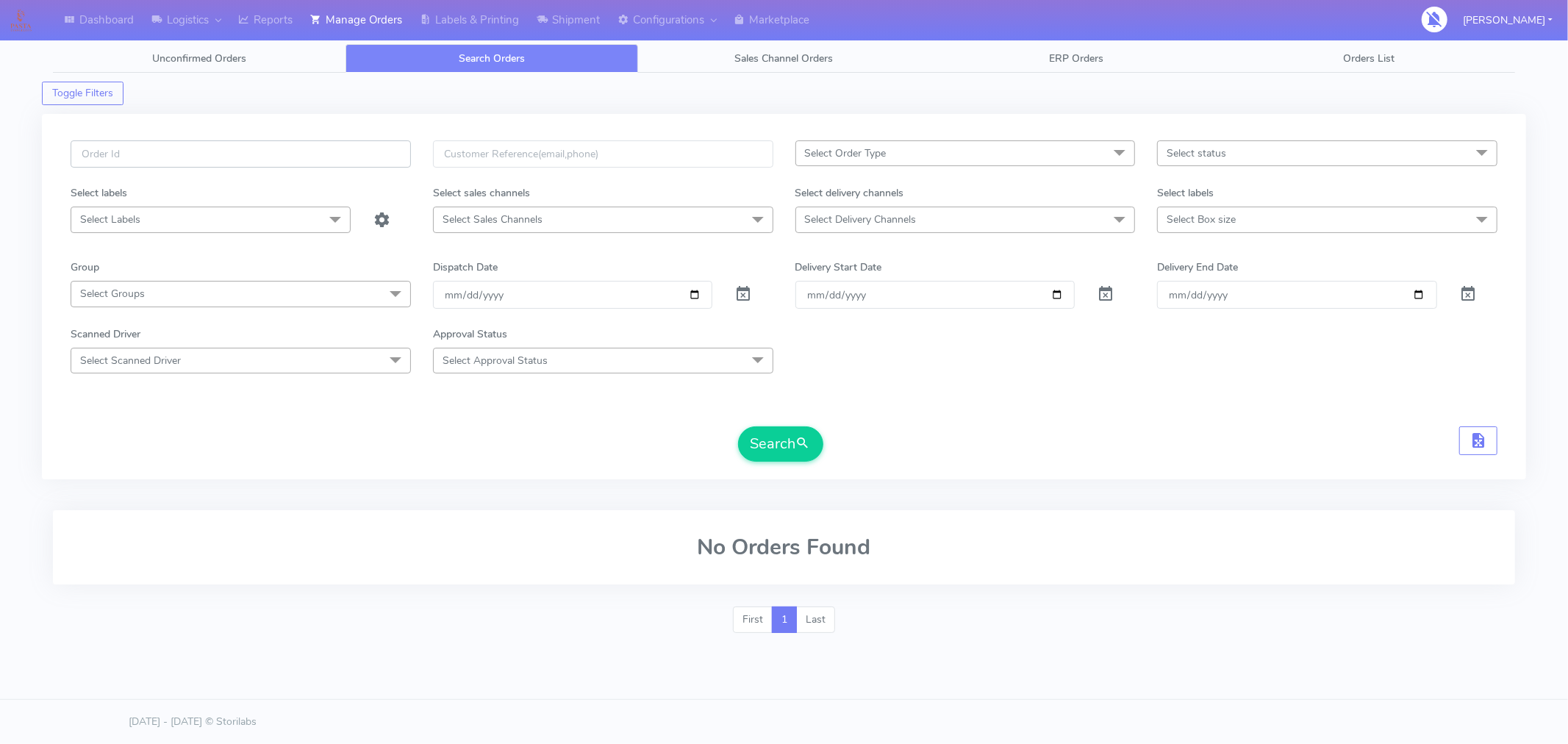
click at [260, 155] on input "text" at bounding box center [241, 154] width 341 height 27
paste input "#1617658"
type input "#1617658"
click at [740, 296] on span at bounding box center [742, 296] width 17 height 14
click at [802, 450] on span "submit" at bounding box center [804, 444] width 15 height 20
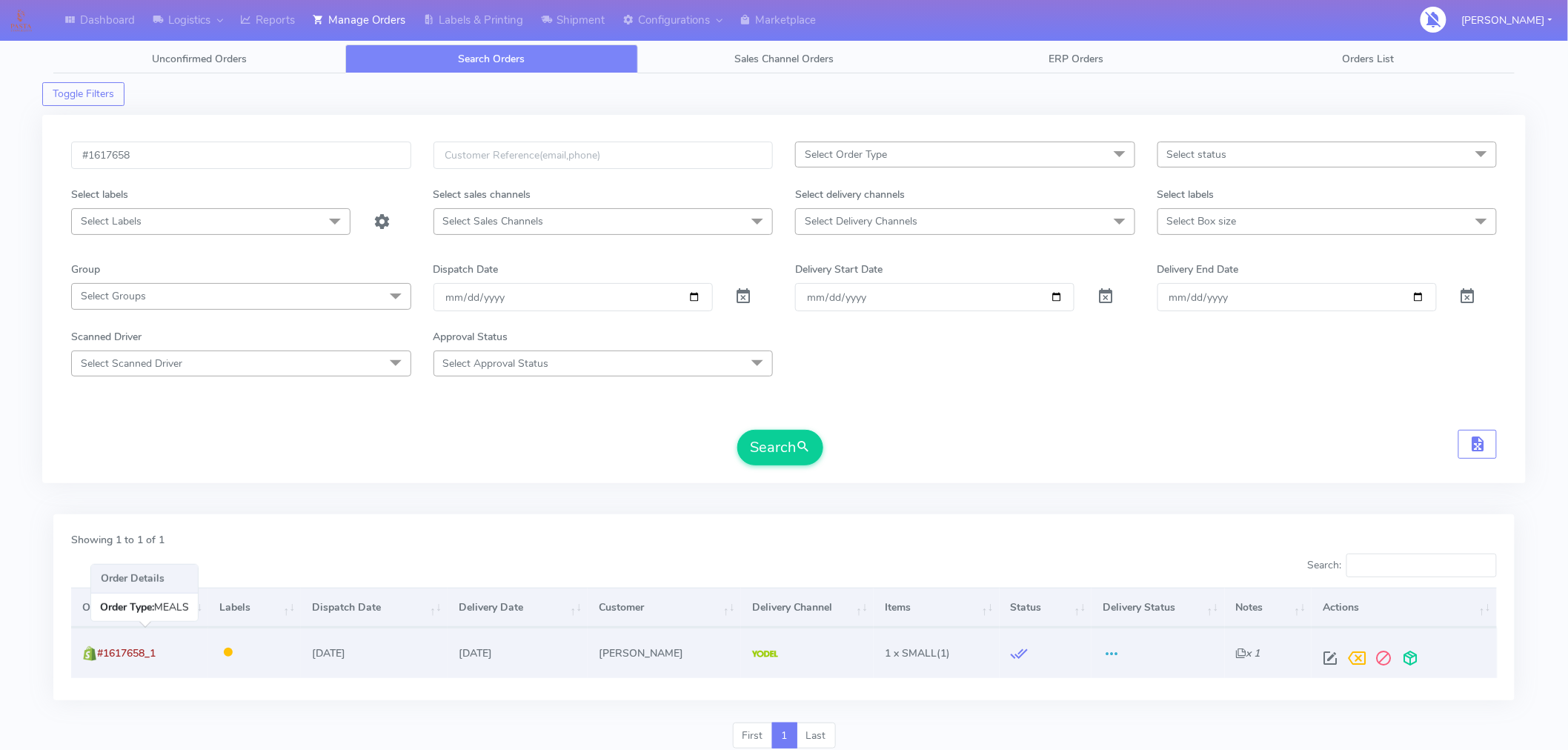
drag, startPoint x: 164, startPoint y: 655, endPoint x: 100, endPoint y: 650, distance: 64.2
click at [100, 650] on td "#1617658_1" at bounding box center [140, 652] width 137 height 49
copy span "#1617658_1"
click at [194, 660] on td "#1617658_1" at bounding box center [140, 652] width 137 height 49
drag, startPoint x: 175, startPoint y: 655, endPoint x: 100, endPoint y: 652, distance: 75.1
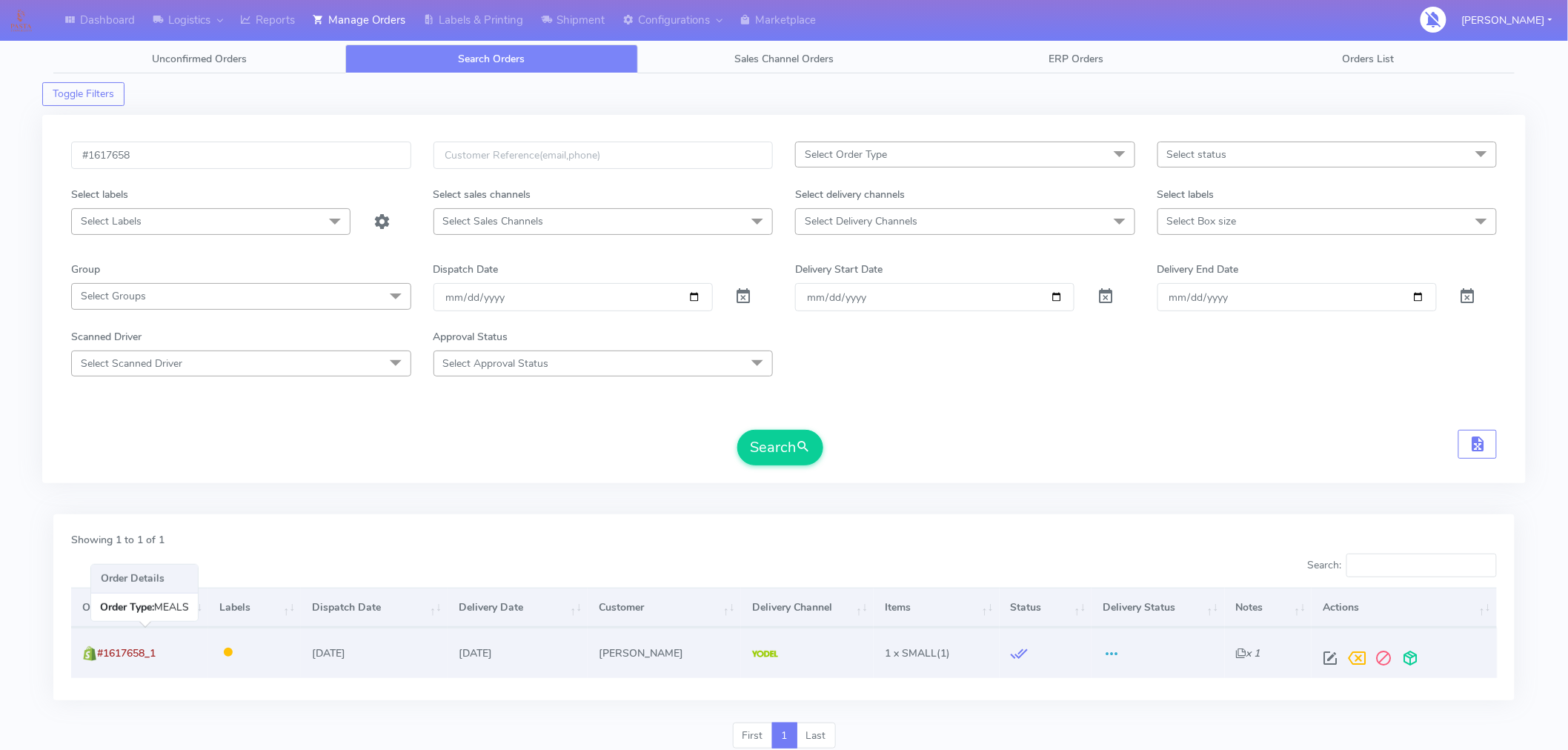
click at [100, 652] on td "#1617658_1" at bounding box center [140, 652] width 137 height 49
copy span "#1617658_1"
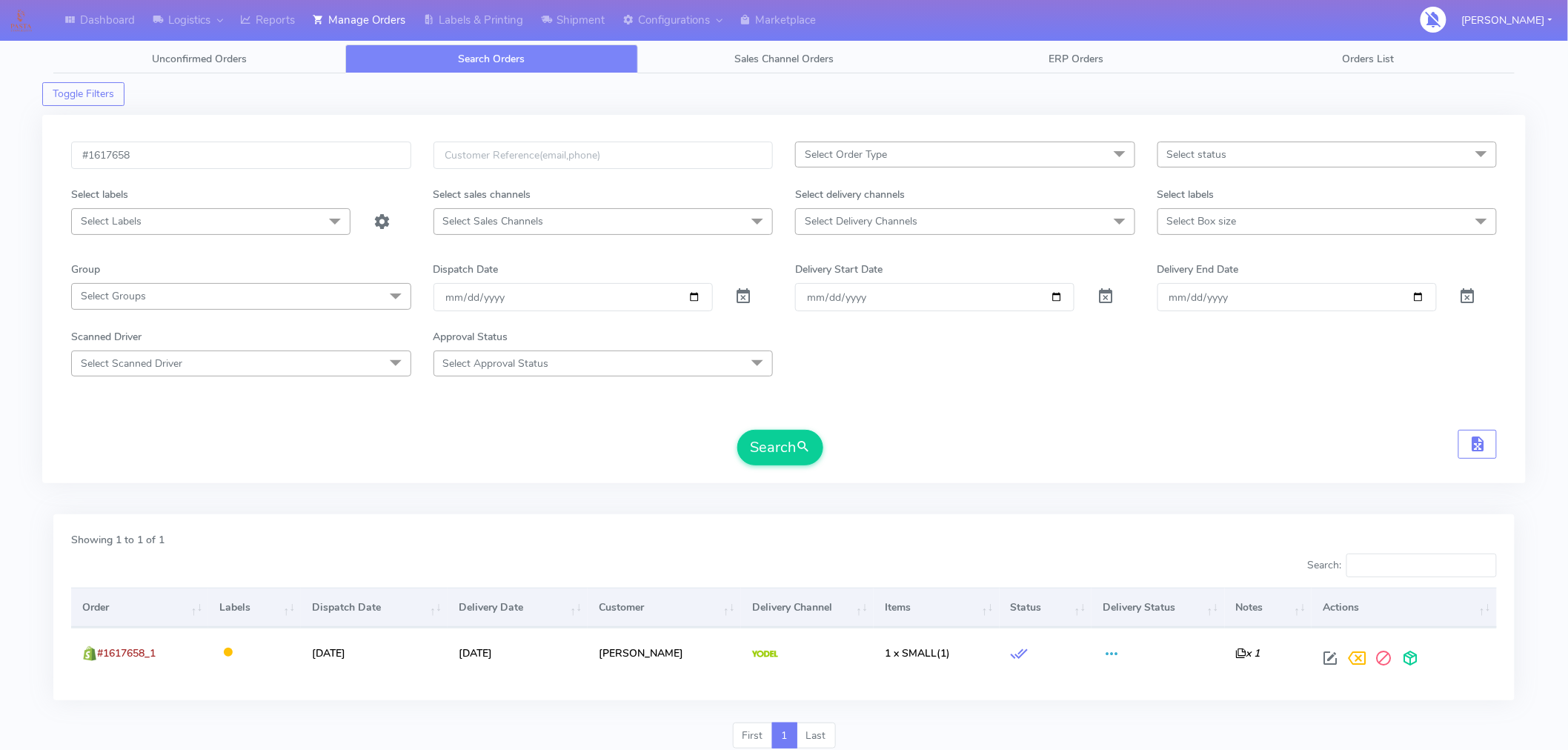
copy span "#1617658_1"
